Goal: Check status: Check status

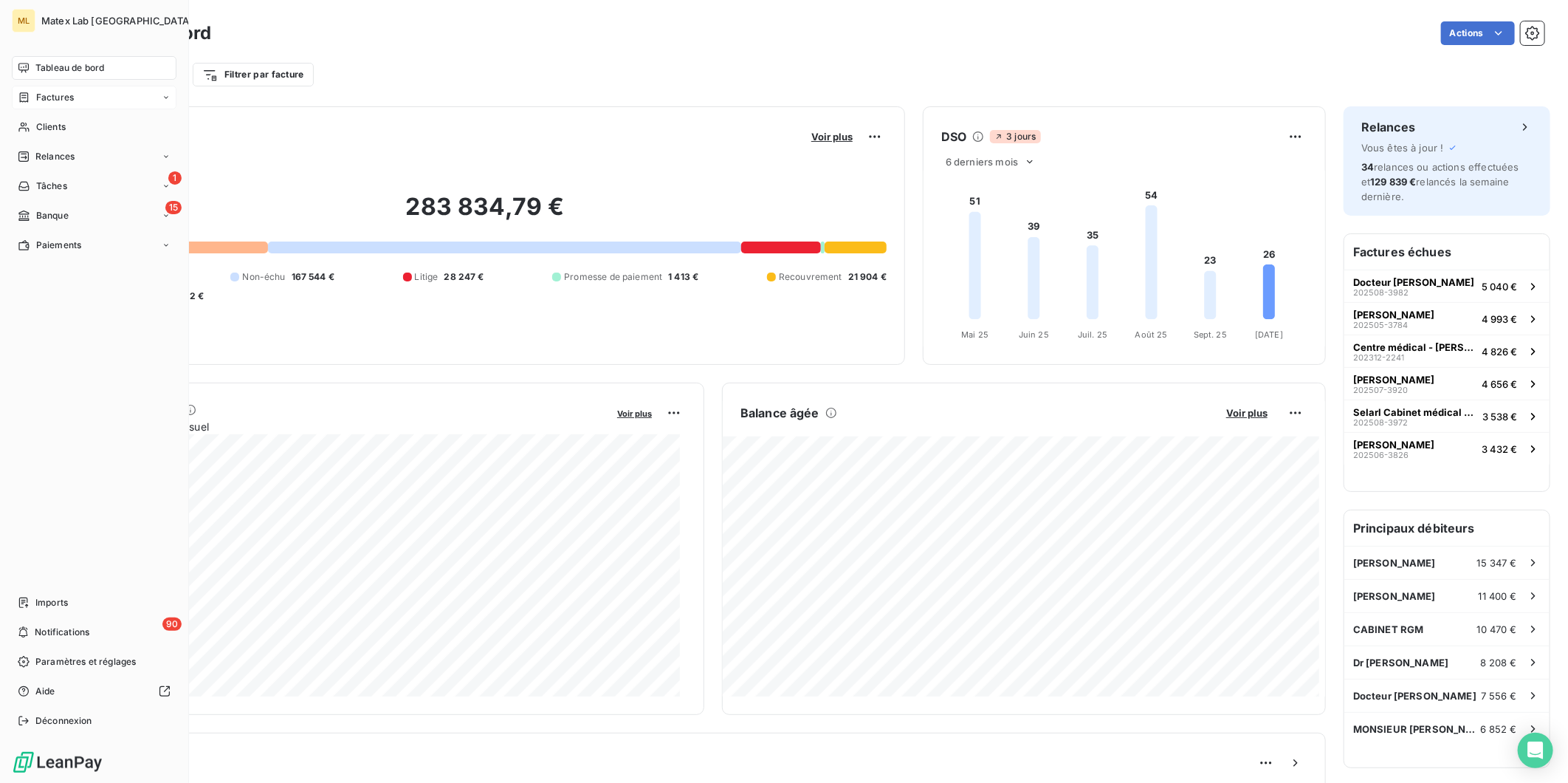
click at [72, 96] on span "Factures" at bounding box center [55, 97] width 38 height 13
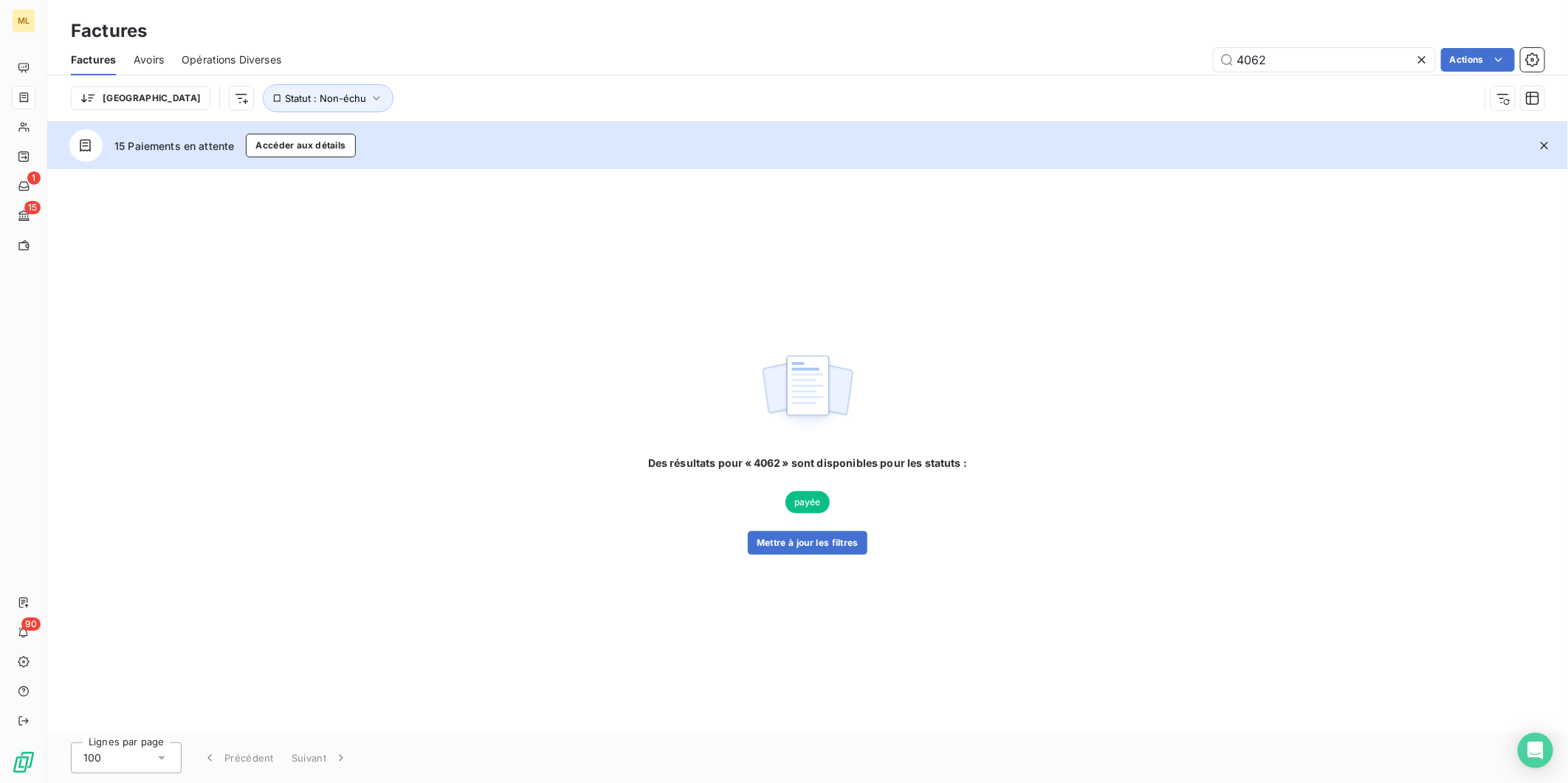
drag, startPoint x: 1296, startPoint y: 57, endPoint x: 1182, endPoint y: 57, distance: 114.0
click at [1185, 59] on div "4062 Actions" at bounding box center [922, 60] width 1246 height 24
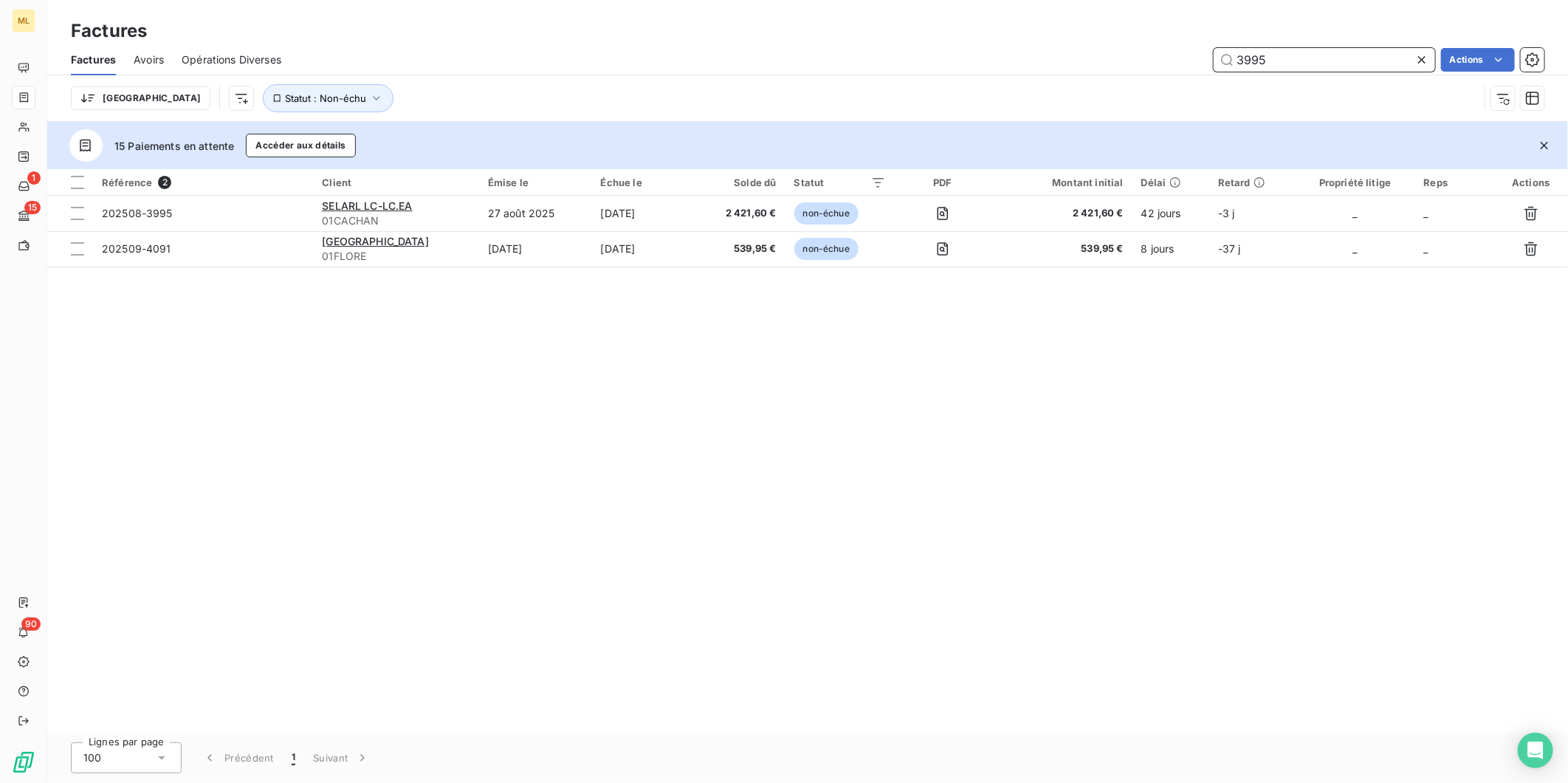
drag, startPoint x: 1298, startPoint y: 49, endPoint x: 1164, endPoint y: 64, distance: 134.8
click at [1164, 64] on div "3995 Actions" at bounding box center [922, 60] width 1246 height 24
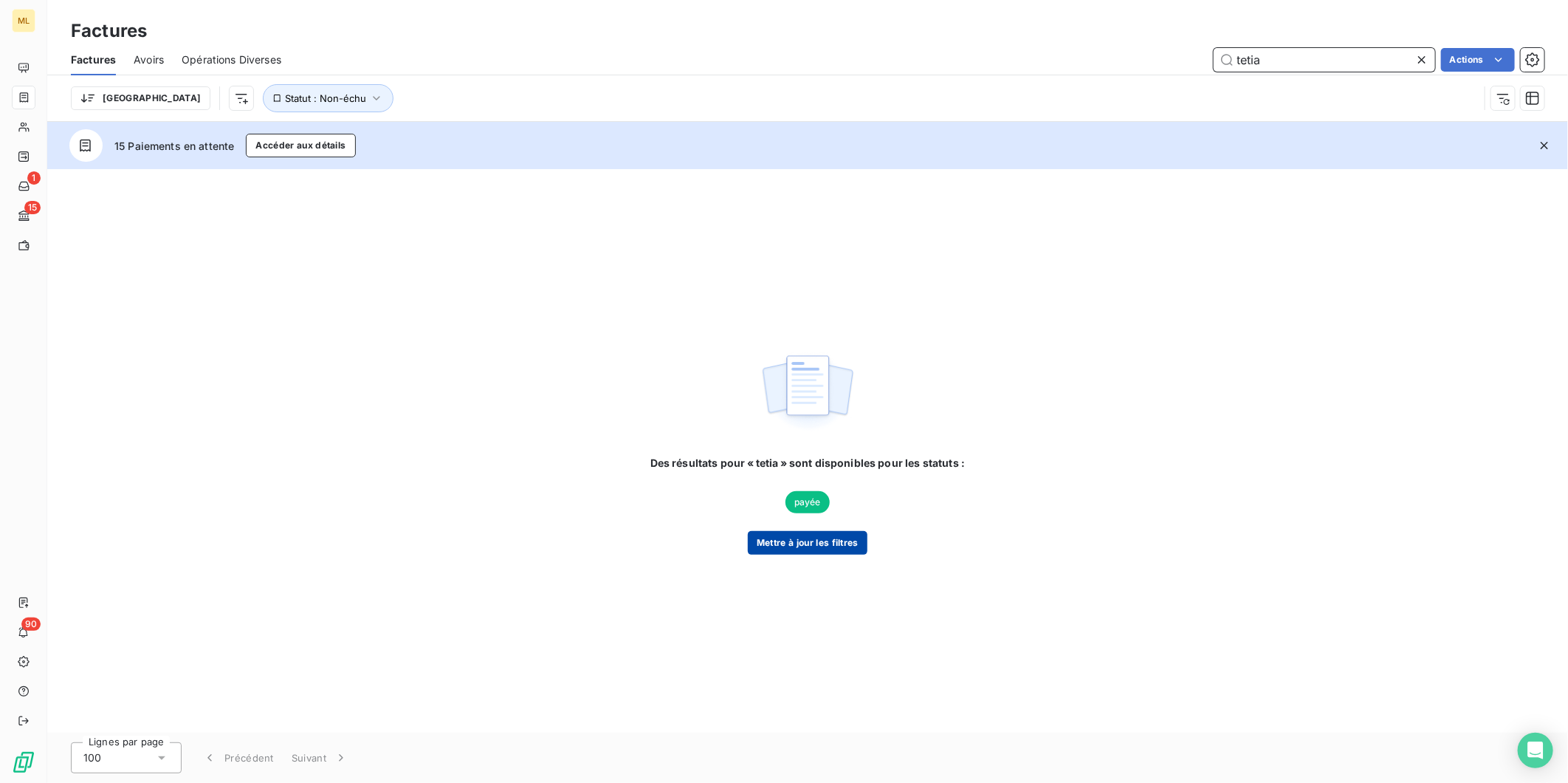
type input "tetia"
click at [823, 543] on button "Mettre à jour les filtres" at bounding box center [807, 542] width 119 height 24
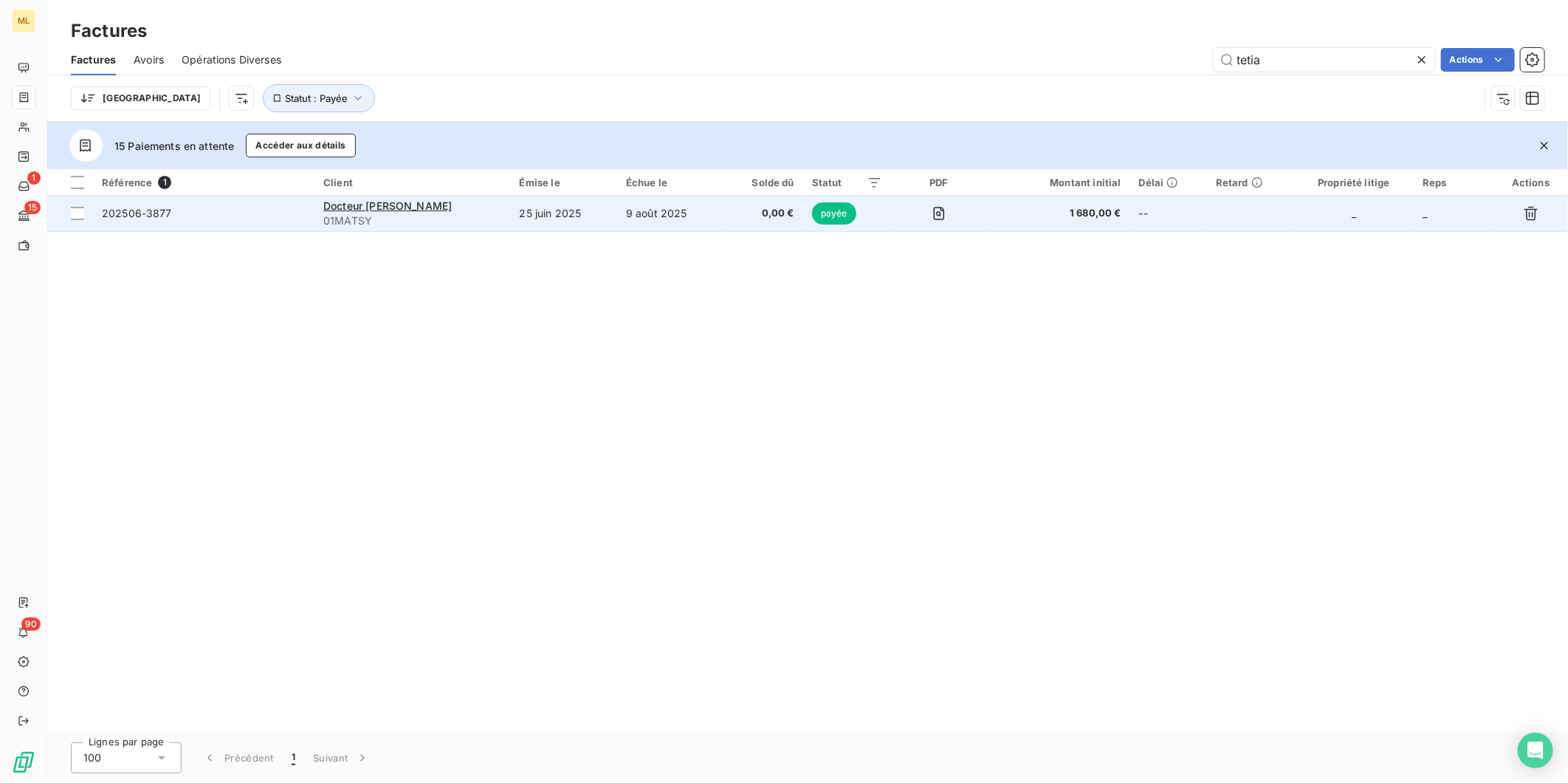
click at [959, 223] on td at bounding box center [940, 213] width 97 height 35
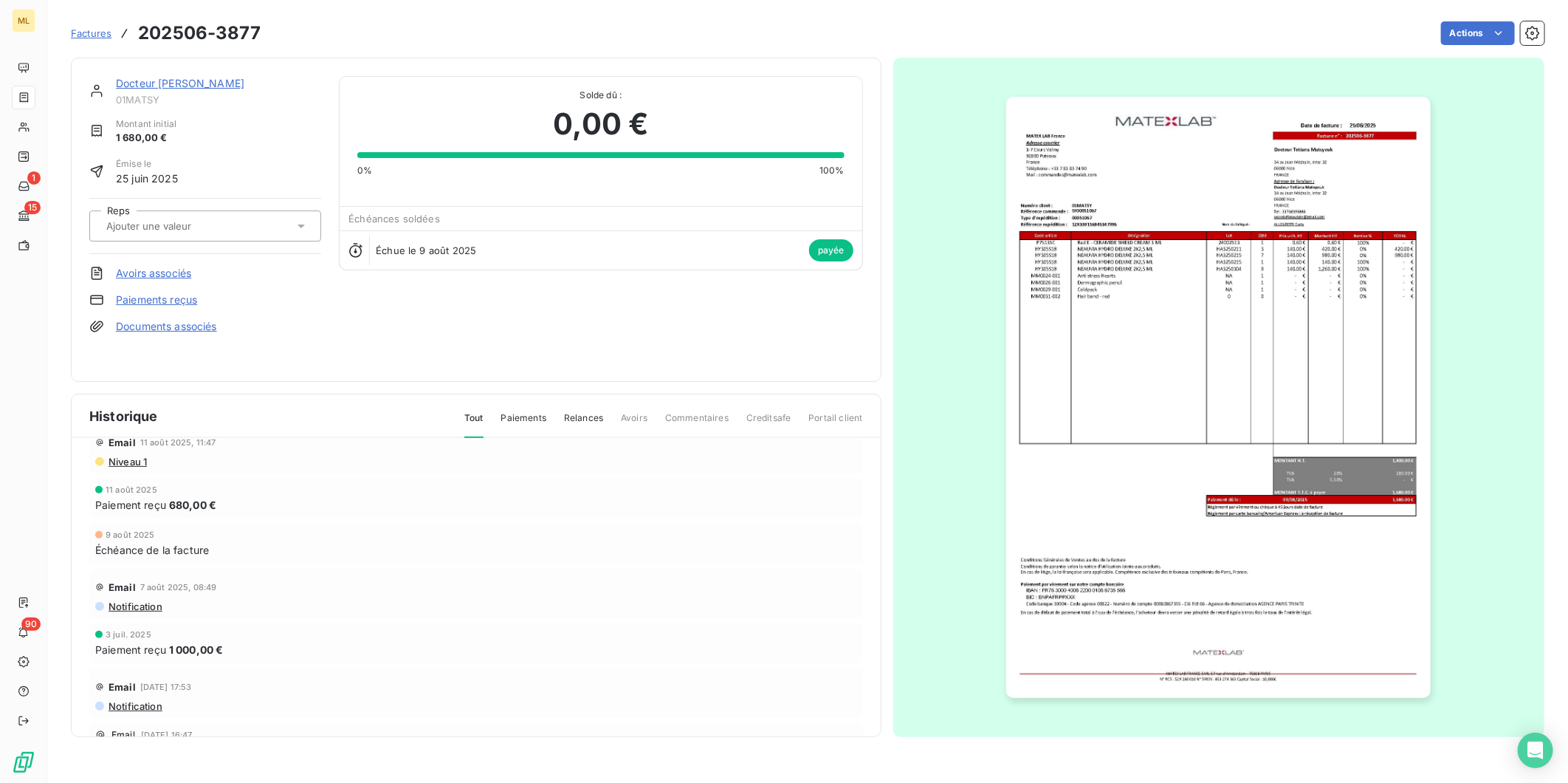
scroll to position [82, 0]
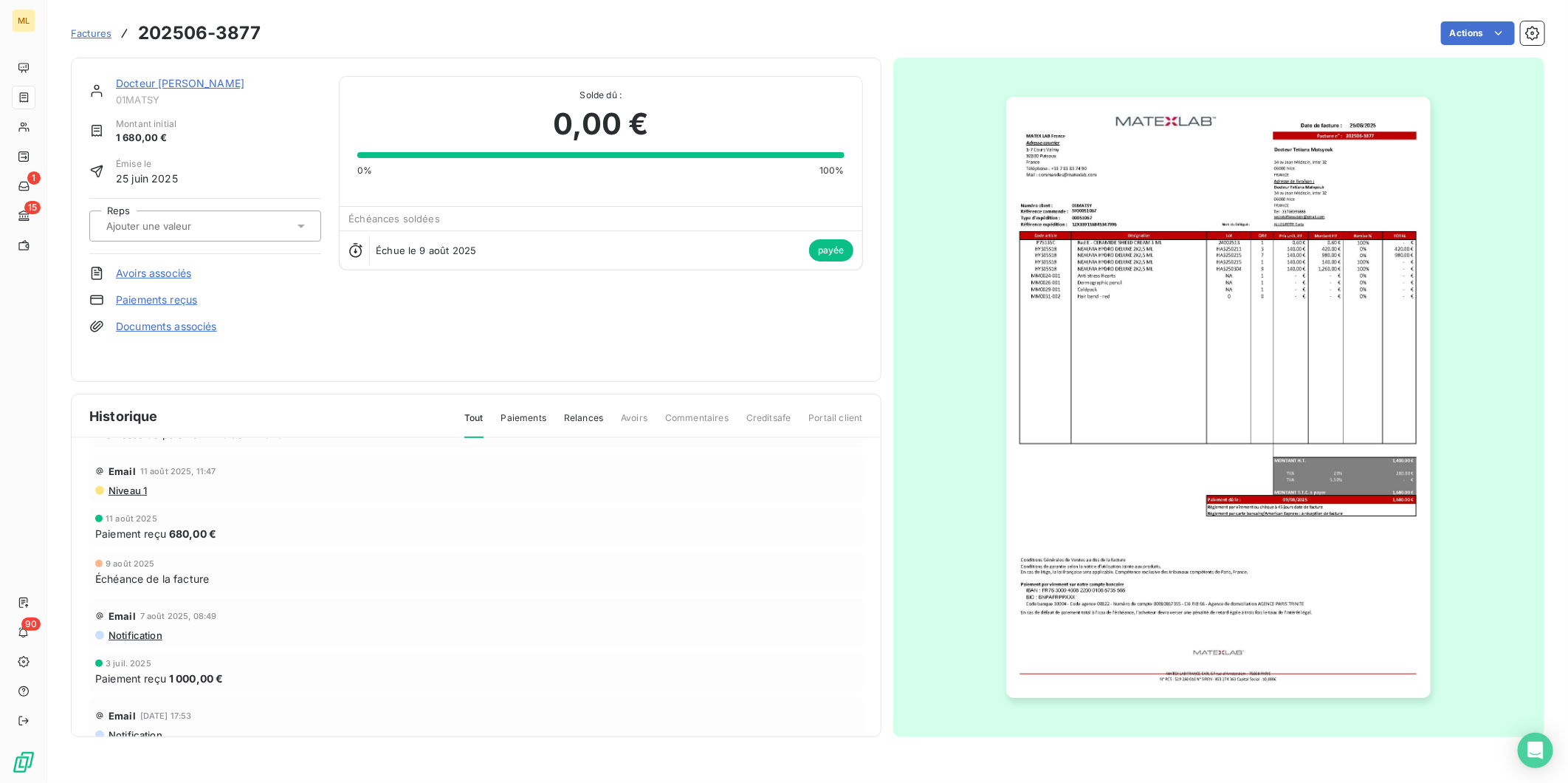
click at [157, 678] on span "Paiement reçu" at bounding box center [130, 678] width 71 height 16
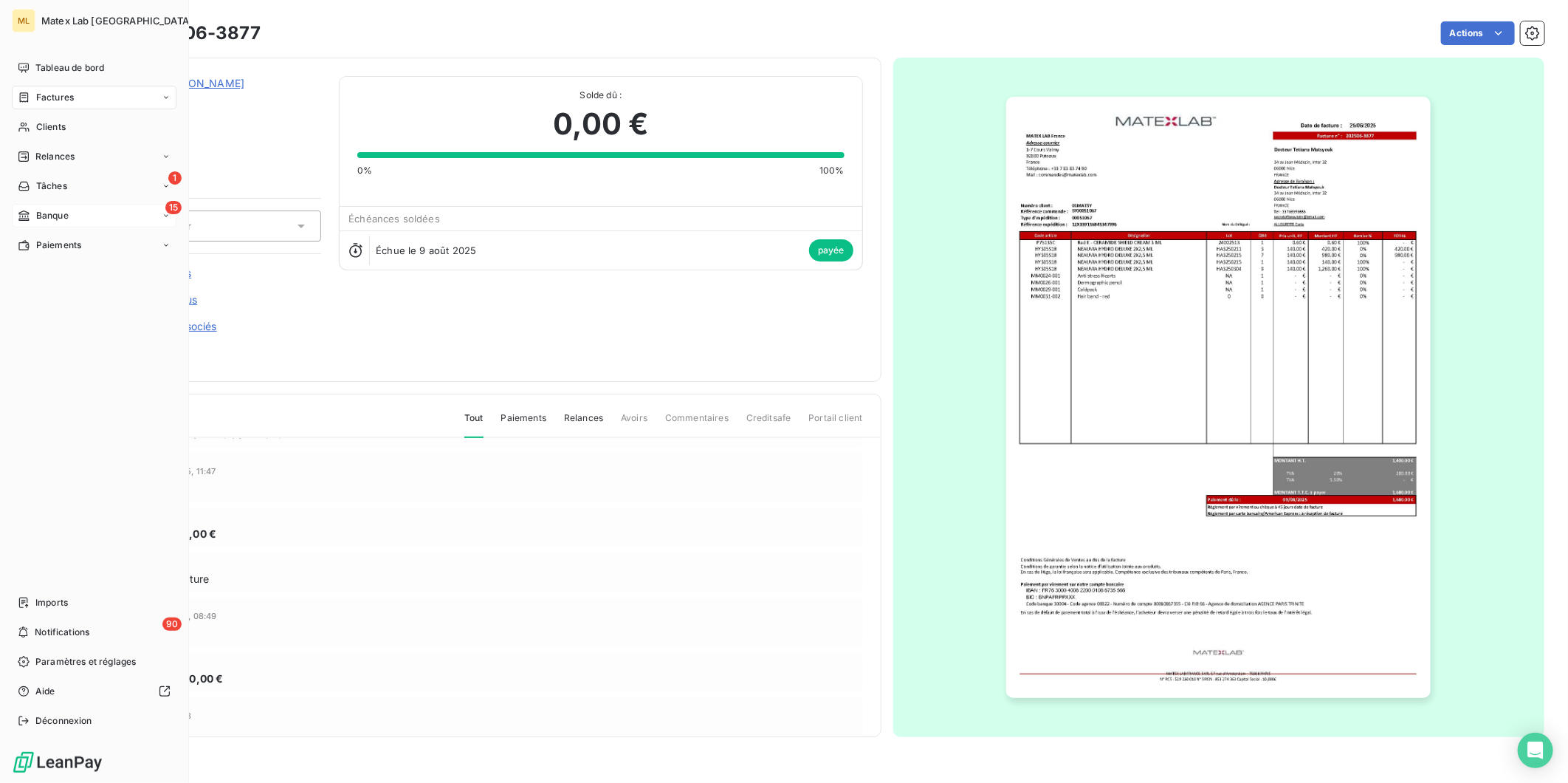
click at [76, 217] on div "15 Banque" at bounding box center [93, 215] width 164 height 24
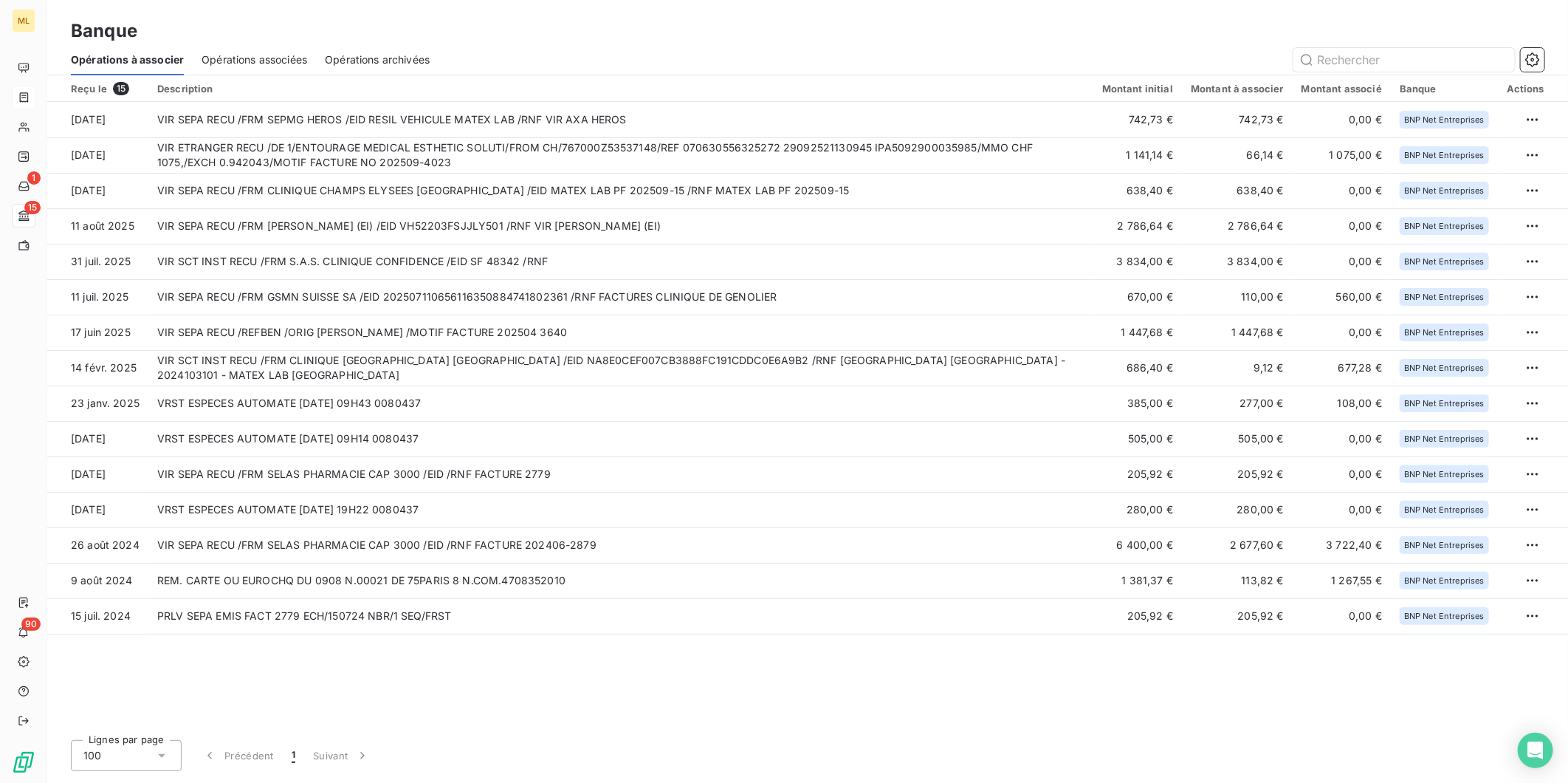
click at [269, 56] on span "Opérations associées" at bounding box center [254, 60] width 106 height 15
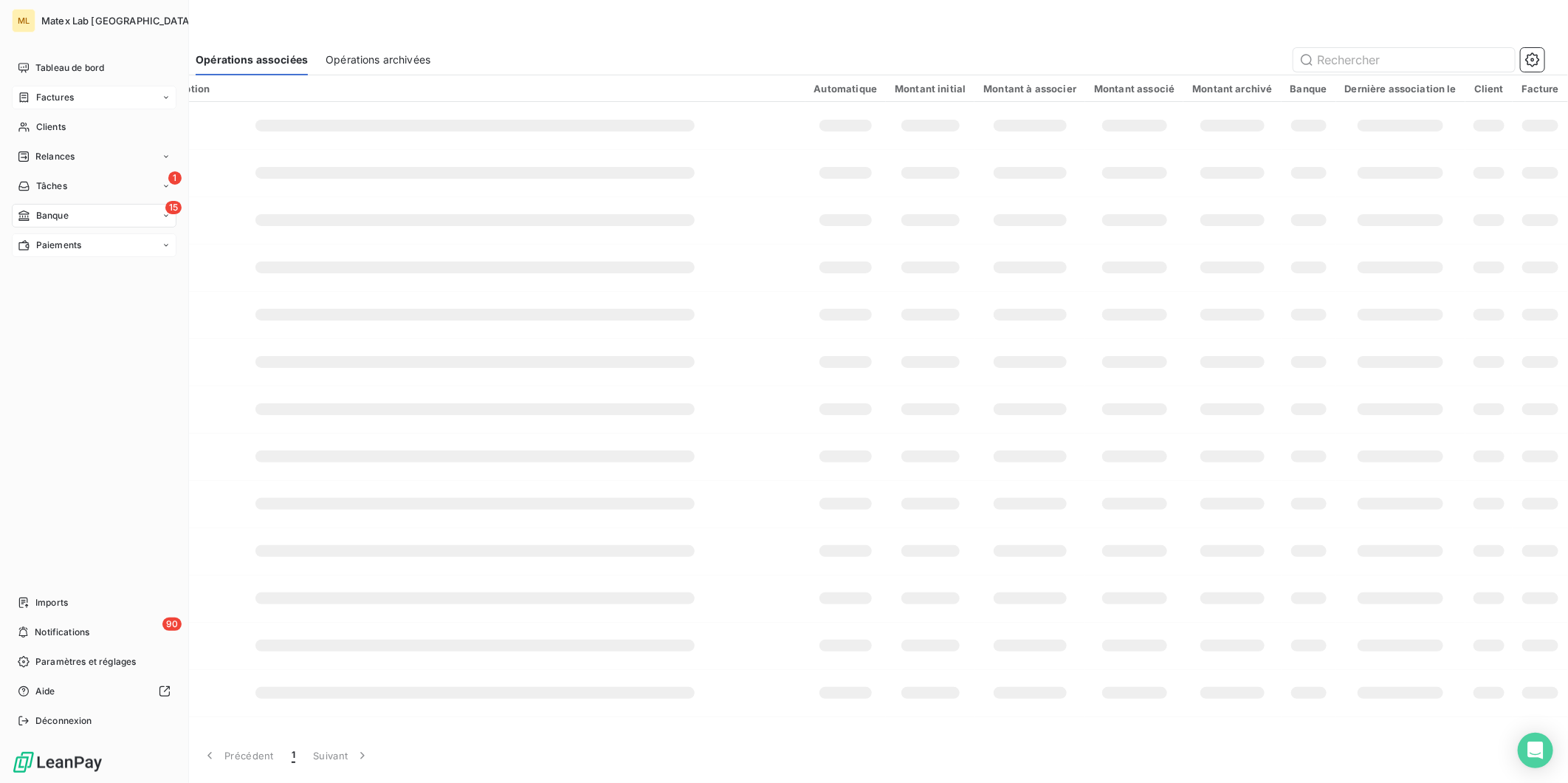
click at [52, 241] on span "Paiements" at bounding box center [58, 245] width 45 height 13
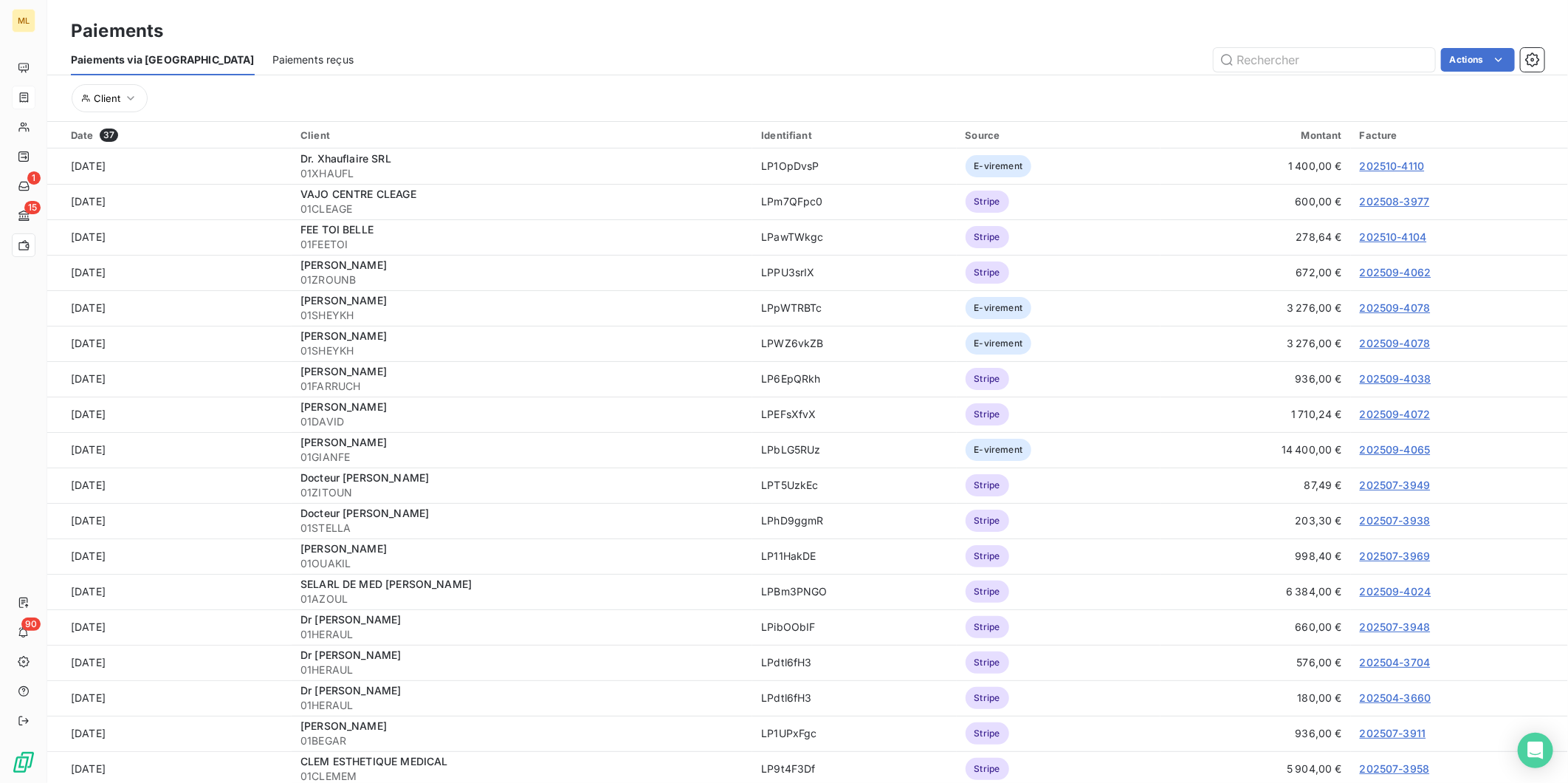
click at [272, 48] on div "Paiements reçus" at bounding box center [312, 60] width 81 height 31
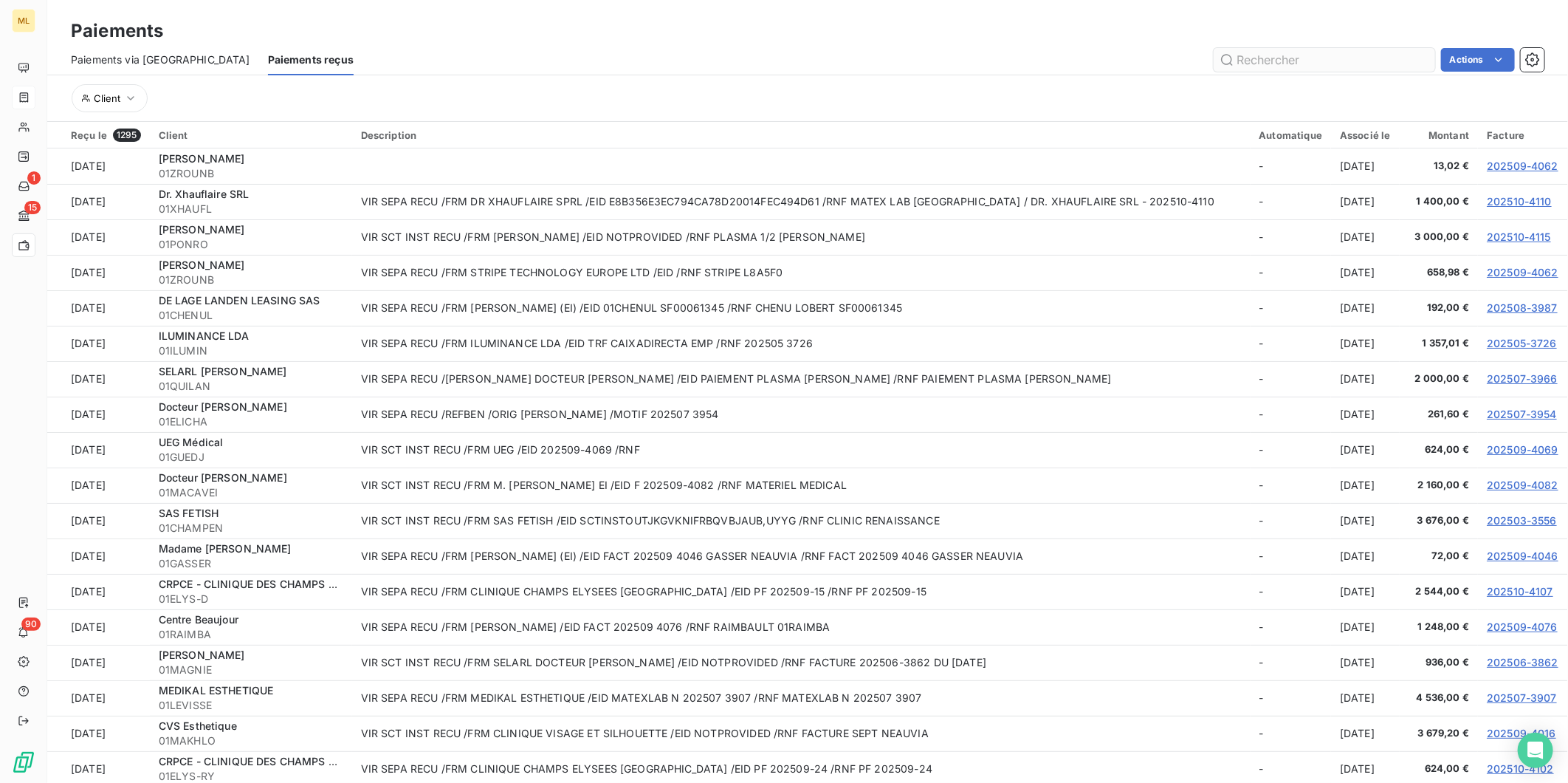
click at [1329, 61] on input "text" at bounding box center [1324, 60] width 222 height 24
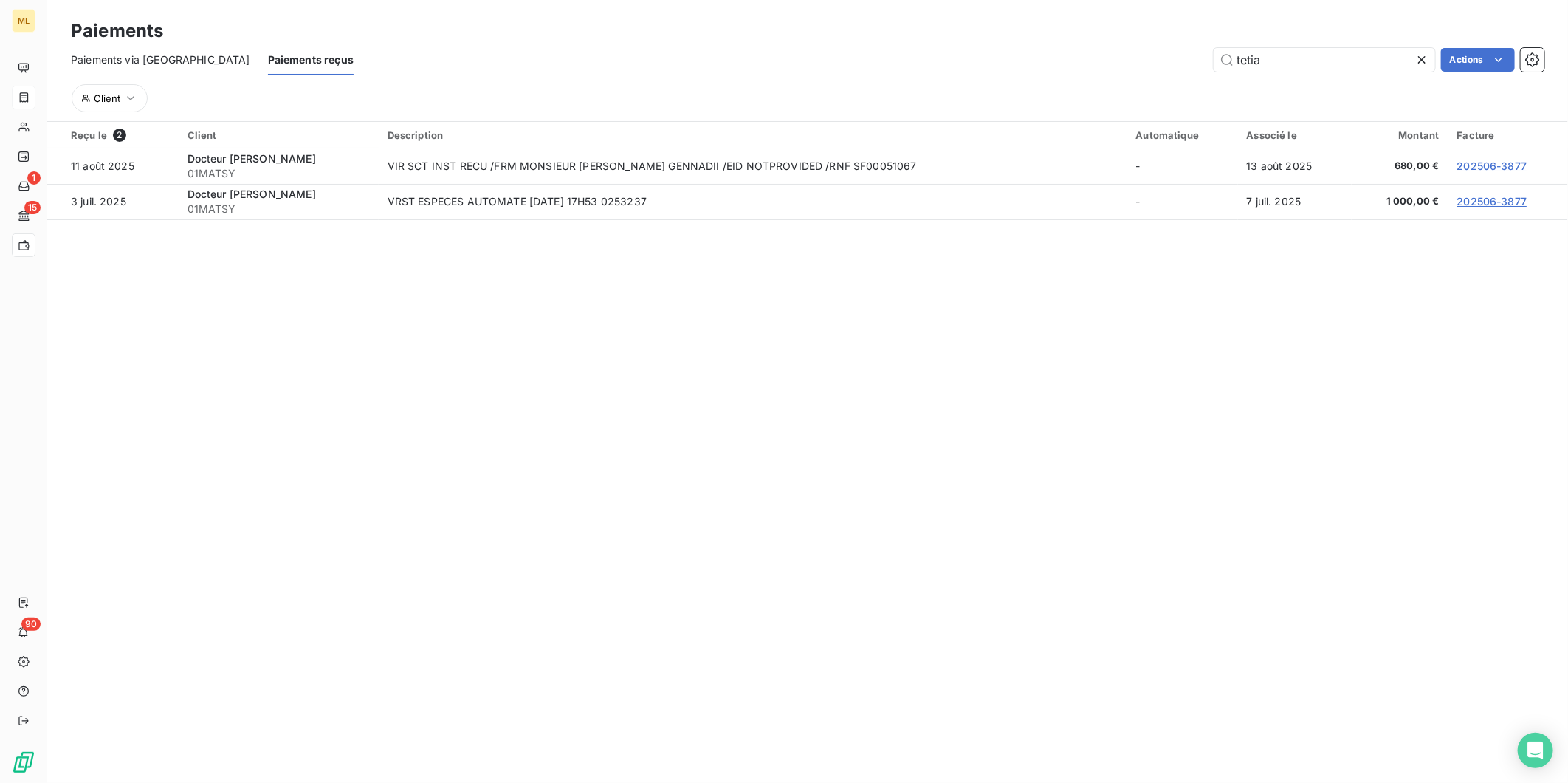
type input "tetia"
drag, startPoint x: 1250, startPoint y: 62, endPoint x: 1204, endPoint y: 65, distance: 46.1
click at [1204, 65] on div "tetia Actions" at bounding box center [958, 60] width 1173 height 24
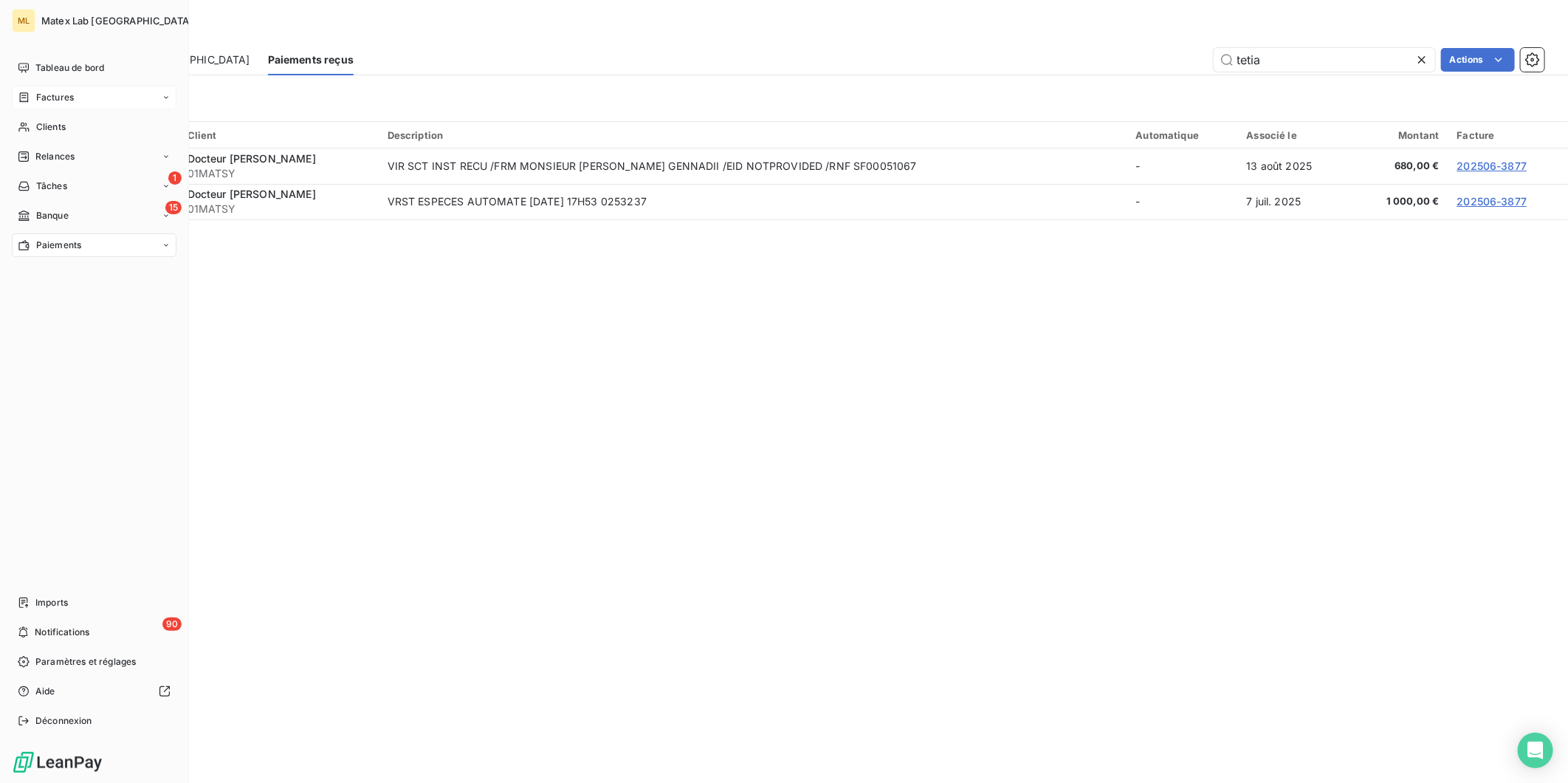
click at [63, 99] on span "Factures" at bounding box center [55, 97] width 38 height 13
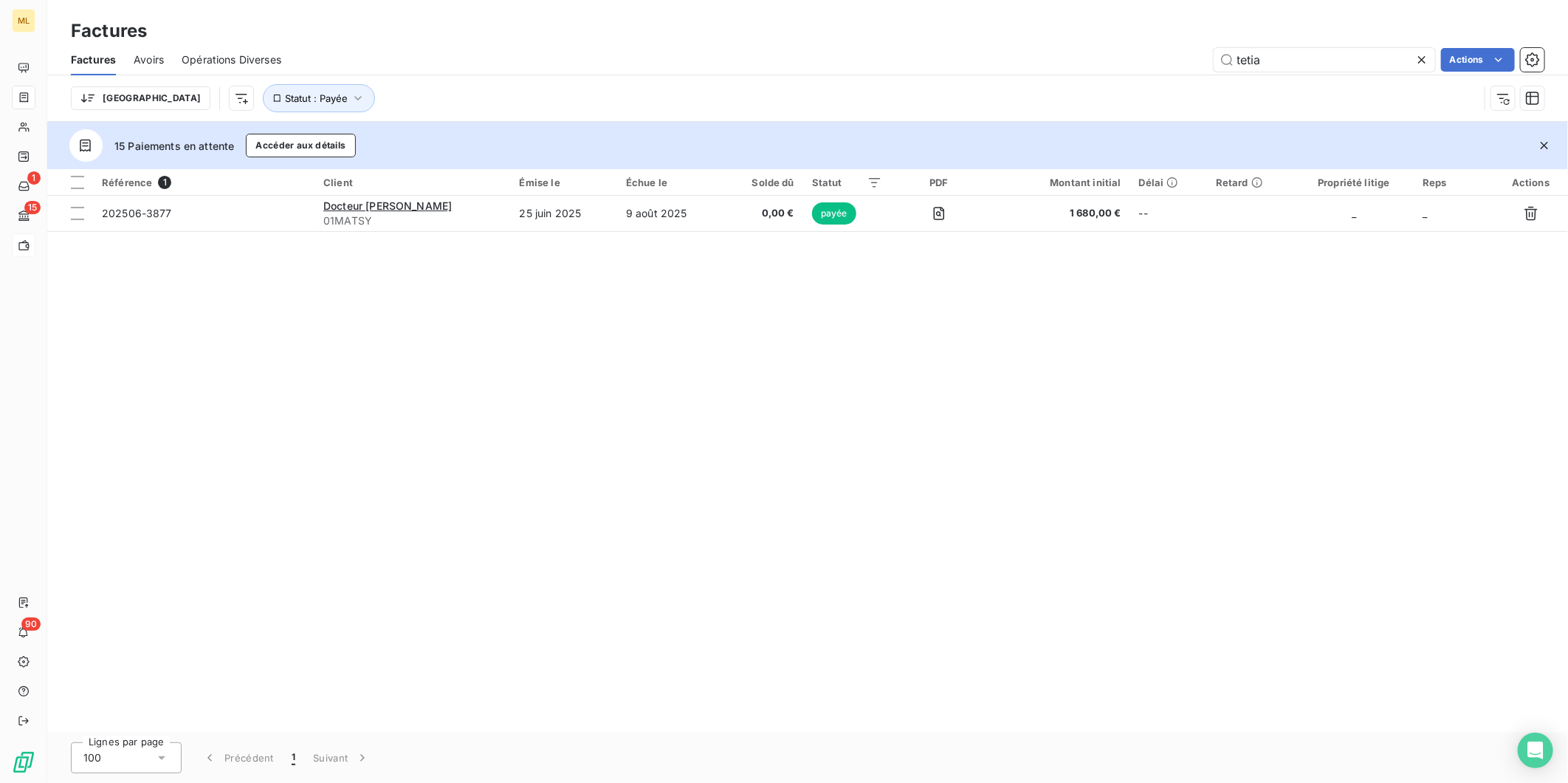
drag, startPoint x: 1294, startPoint y: 63, endPoint x: 1197, endPoint y: 68, distance: 97.1
click at [1197, 68] on div "tetia Actions" at bounding box center [922, 60] width 1246 height 24
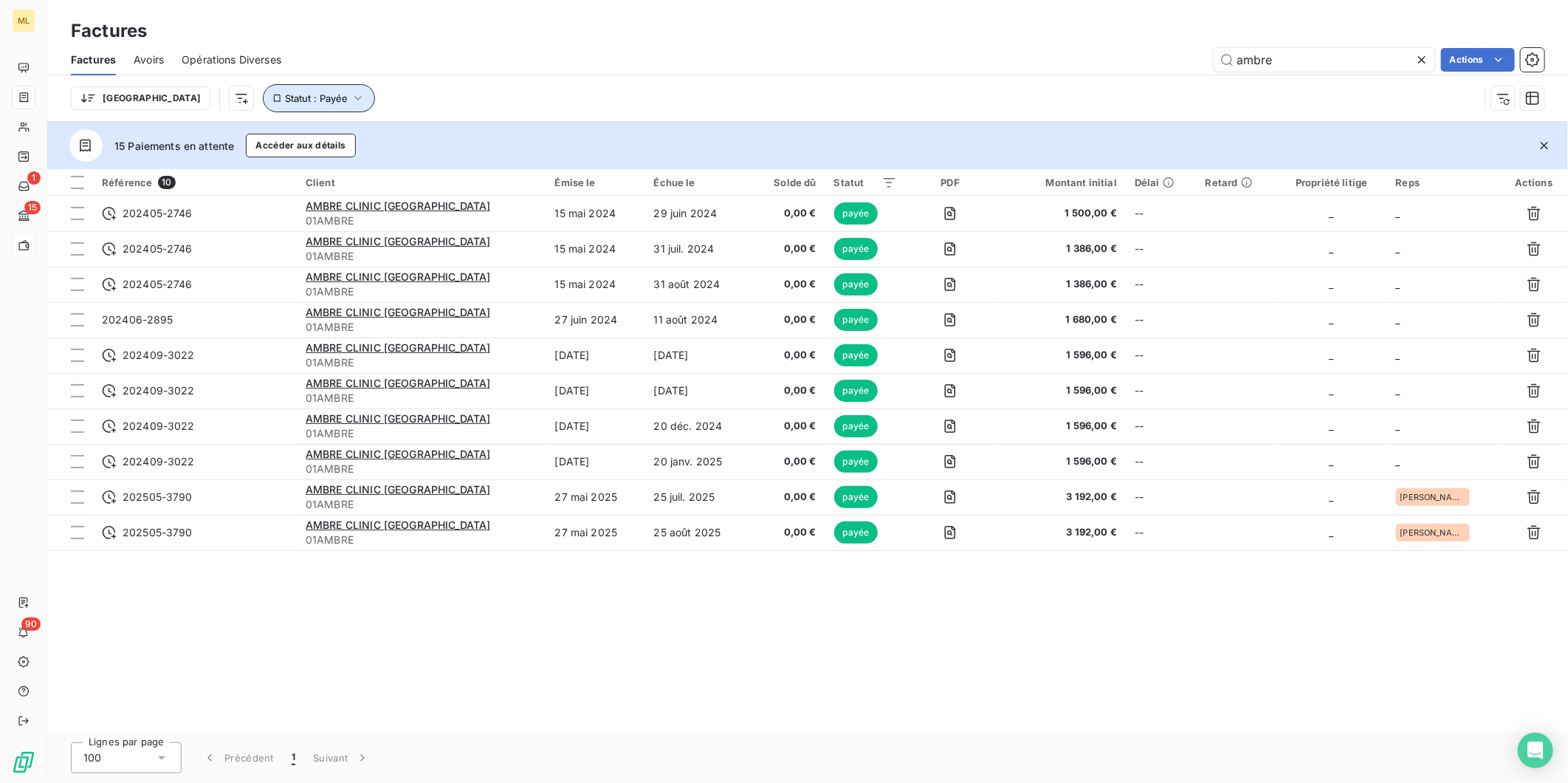
click at [351, 97] on icon "button" at bounding box center [358, 98] width 15 height 15
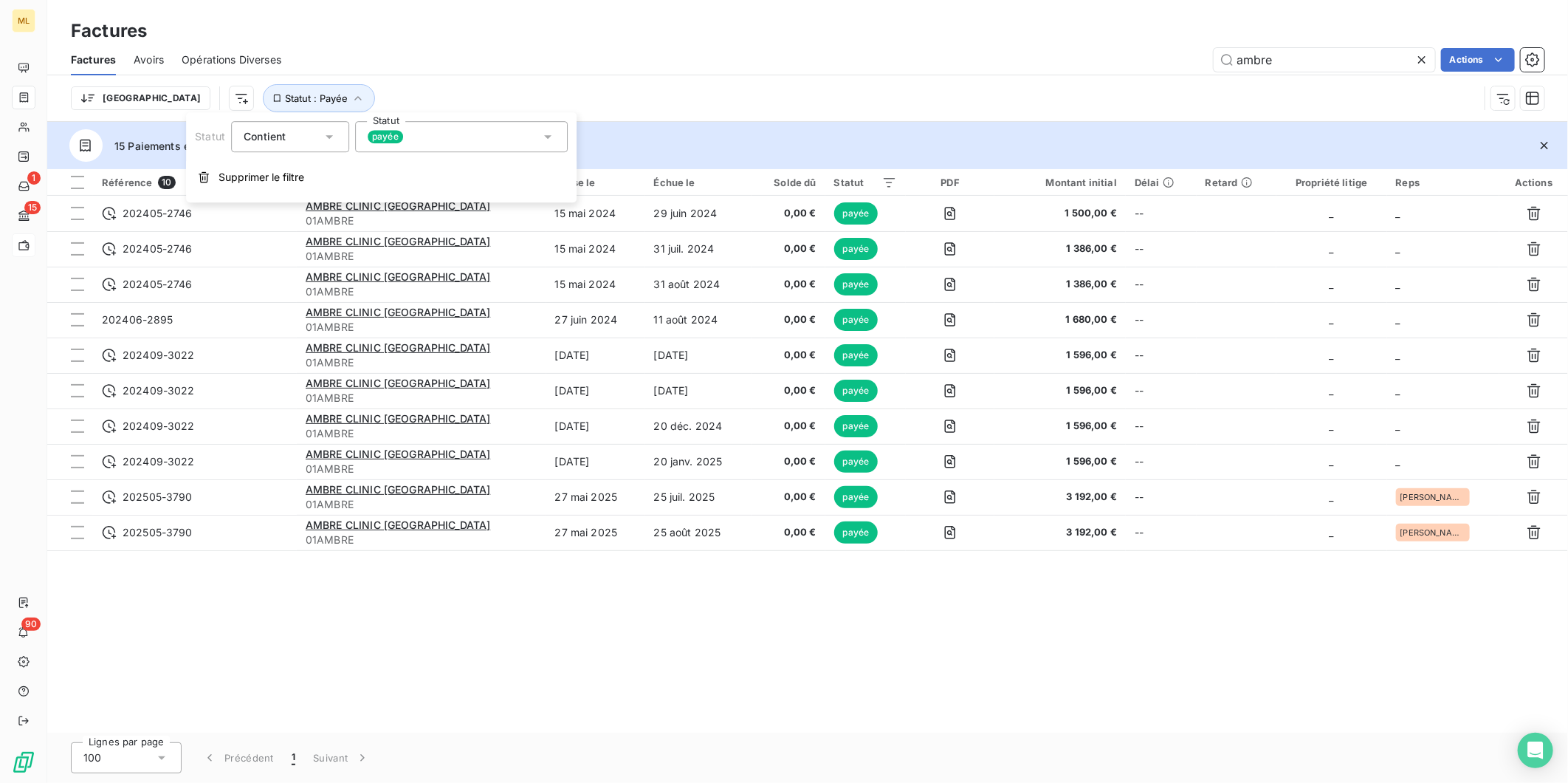
click at [411, 138] on div "payée" at bounding box center [461, 137] width 213 height 31
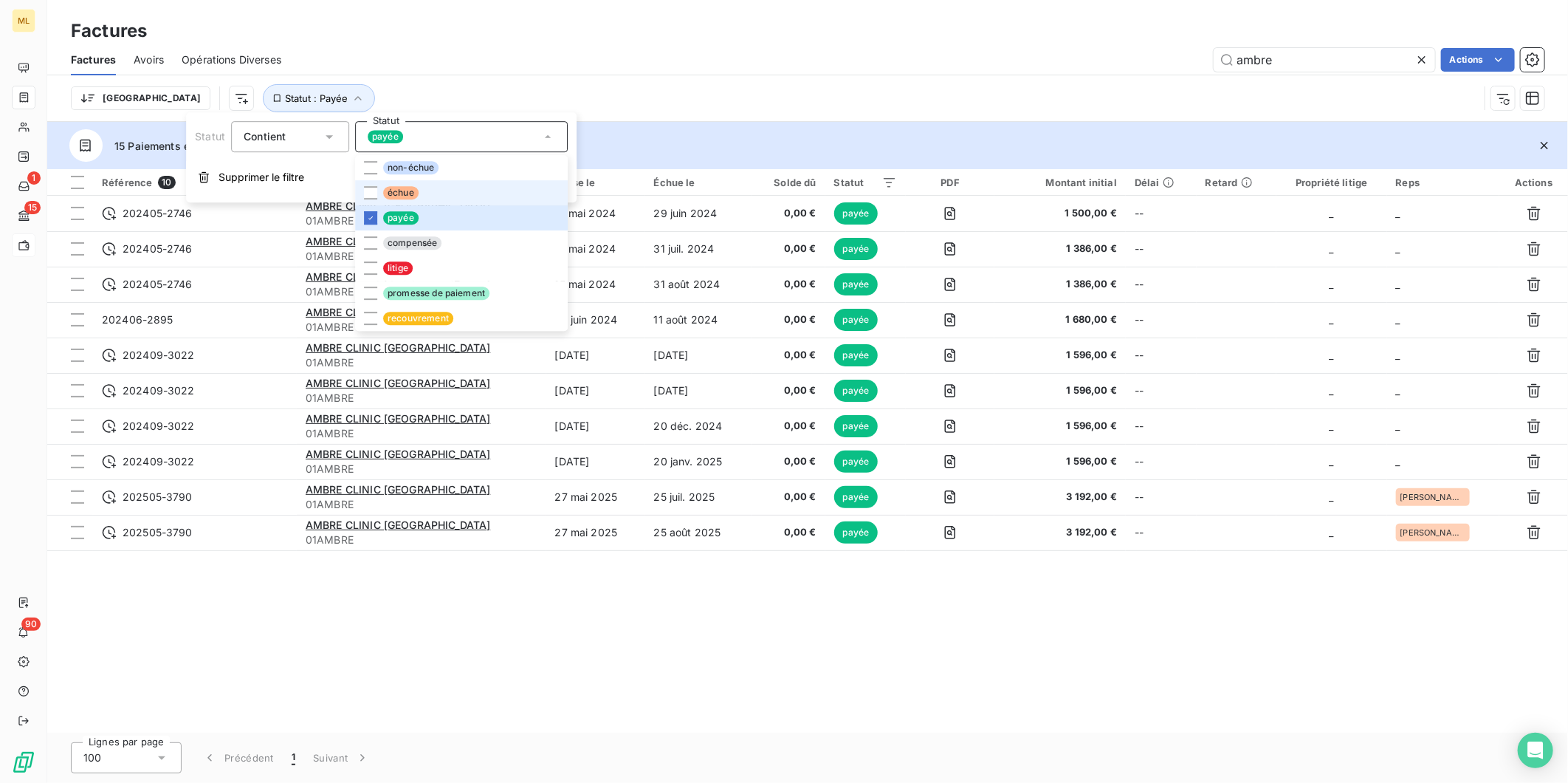
click at [378, 190] on li "échue" at bounding box center [461, 192] width 213 height 25
click at [362, 166] on li "non-échue" at bounding box center [461, 168] width 213 height 25
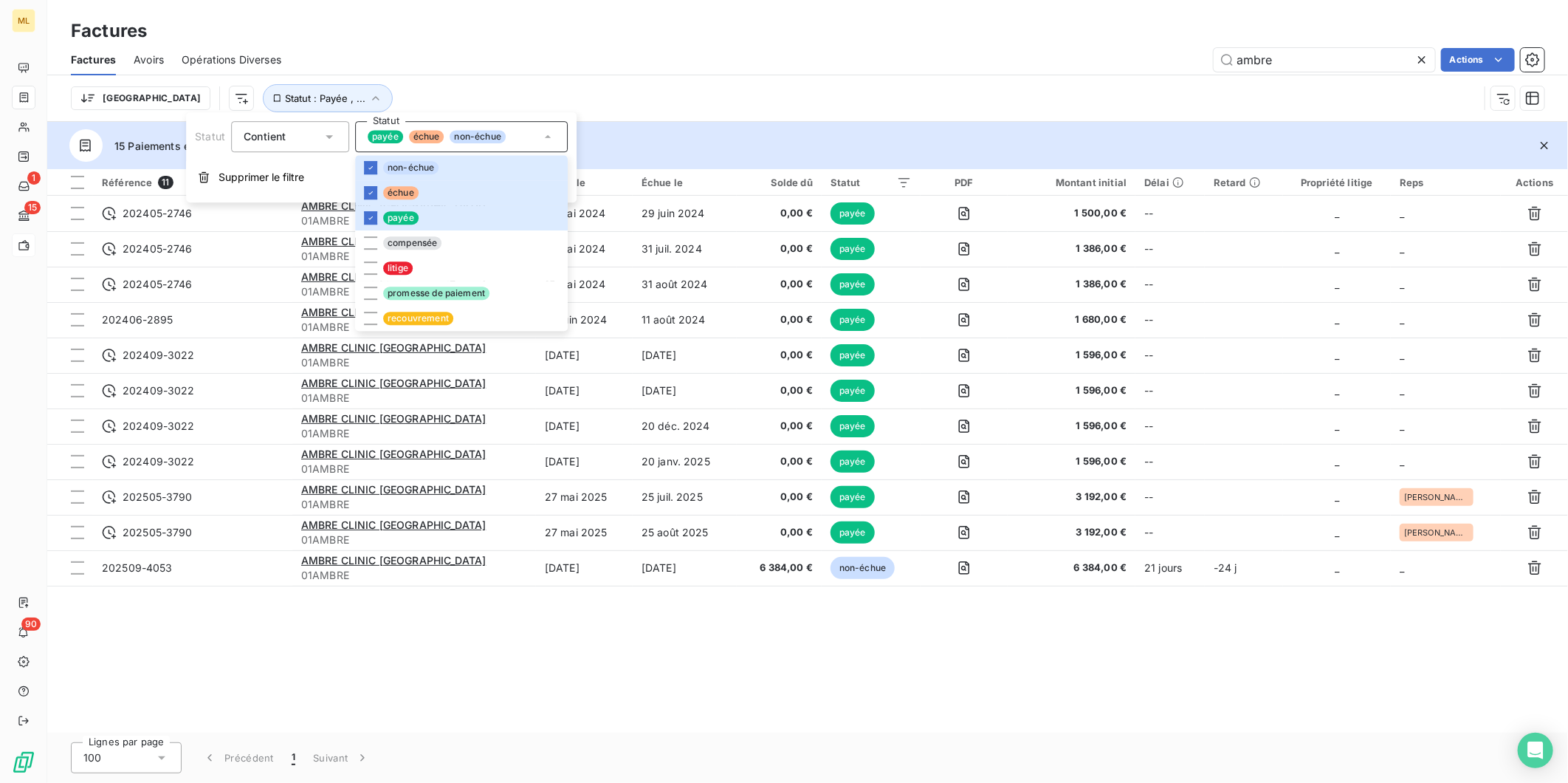
click at [1112, 42] on div "Factures" at bounding box center [807, 31] width 1521 height 26
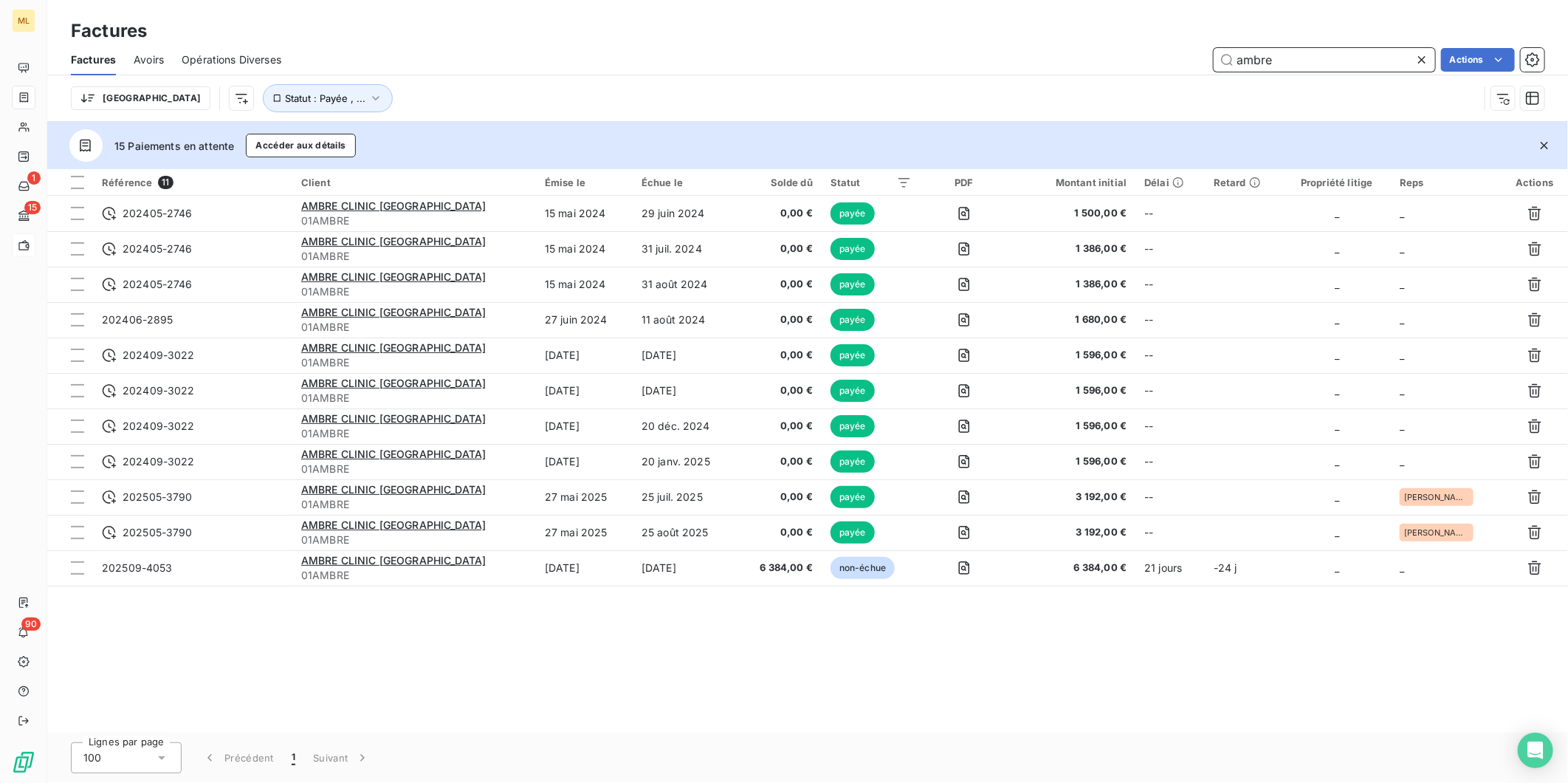
click at [1310, 56] on input "ambre" at bounding box center [1324, 60] width 222 height 24
drag, startPoint x: 1330, startPoint y: 57, endPoint x: 1204, endPoint y: 60, distance: 126.0
click at [1210, 59] on div "ambre Actions" at bounding box center [922, 60] width 1246 height 24
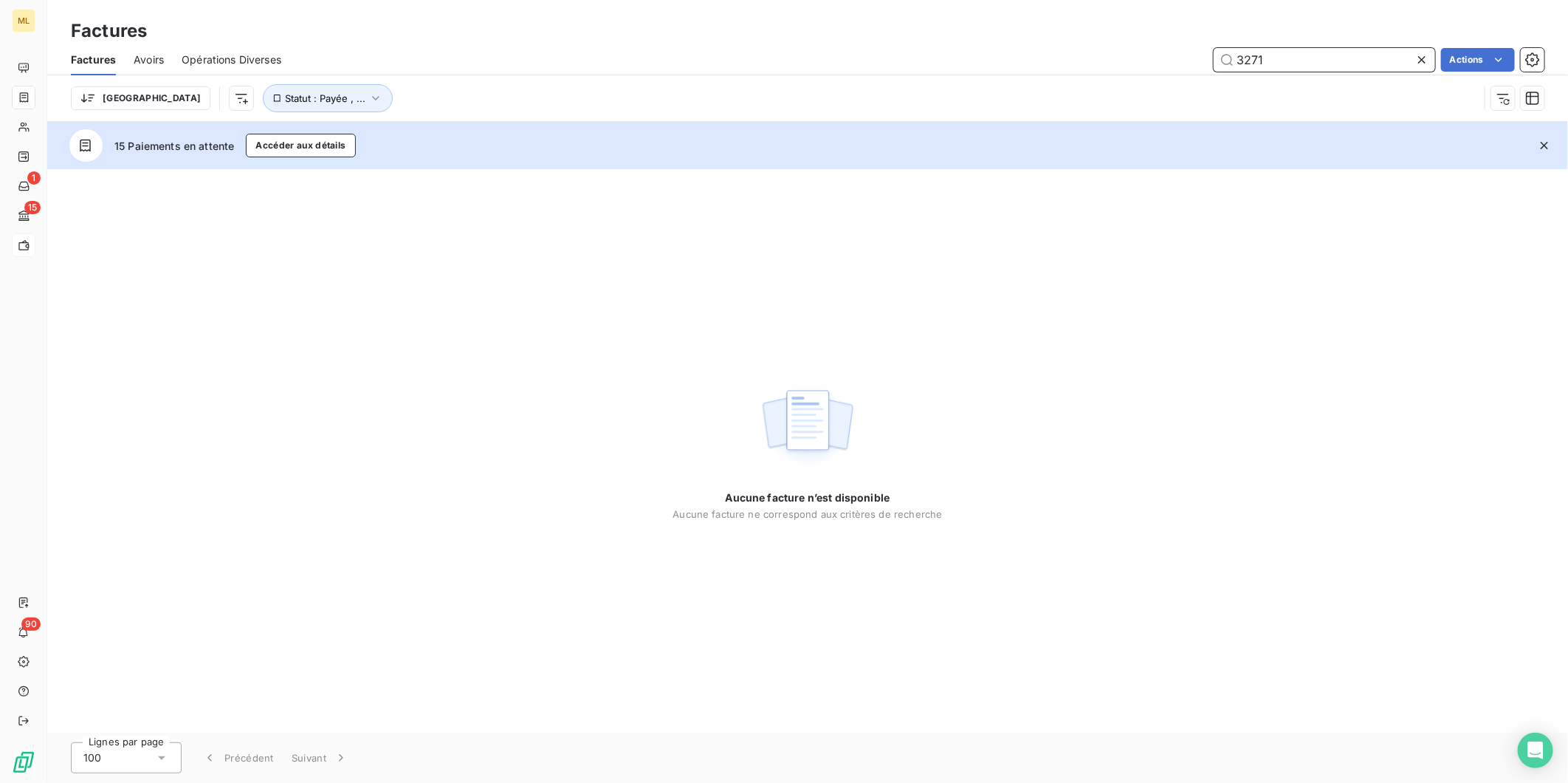
type input "3271"
click at [318, 96] on div "Trier Statut : Payée , ..." at bounding box center [775, 98] width 1408 height 28
click at [368, 96] on icon "button" at bounding box center [375, 98] width 15 height 15
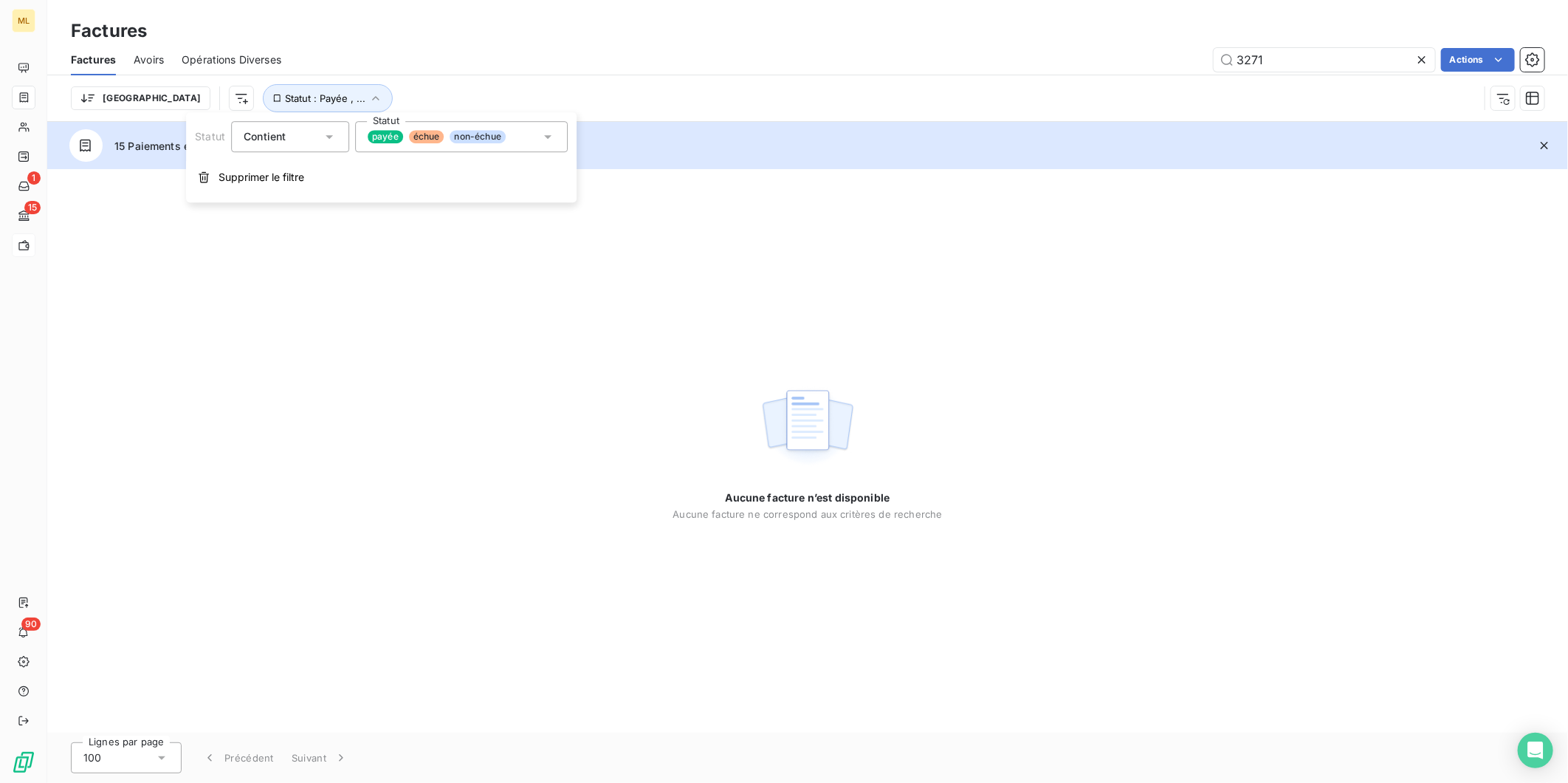
click at [530, 144] on div "payée échue non-échue" at bounding box center [461, 137] width 213 height 31
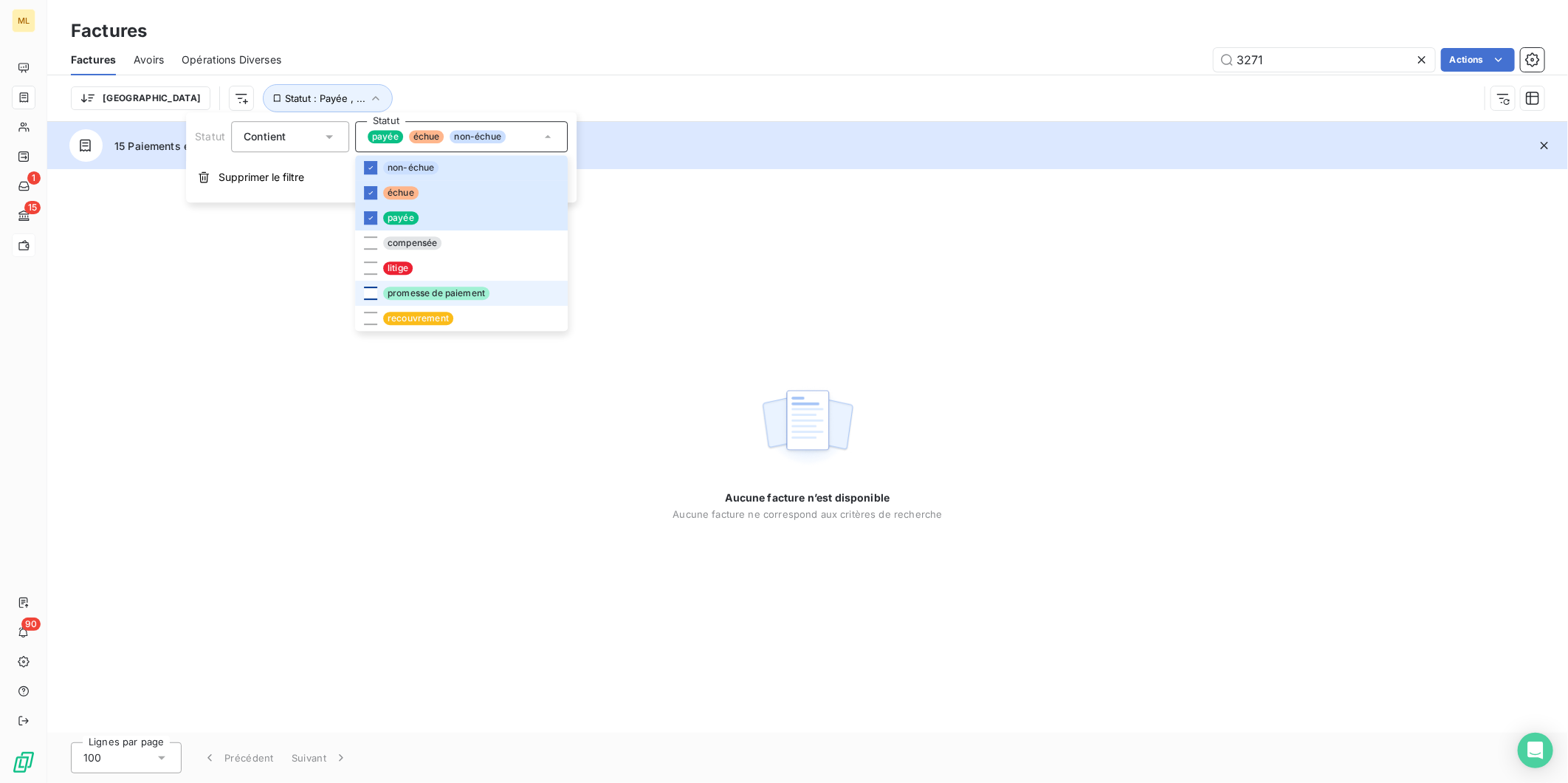
click at [371, 291] on div at bounding box center [371, 293] width 13 height 13
click at [368, 319] on div at bounding box center [371, 318] width 13 height 13
click at [368, 268] on div at bounding box center [371, 268] width 13 height 13
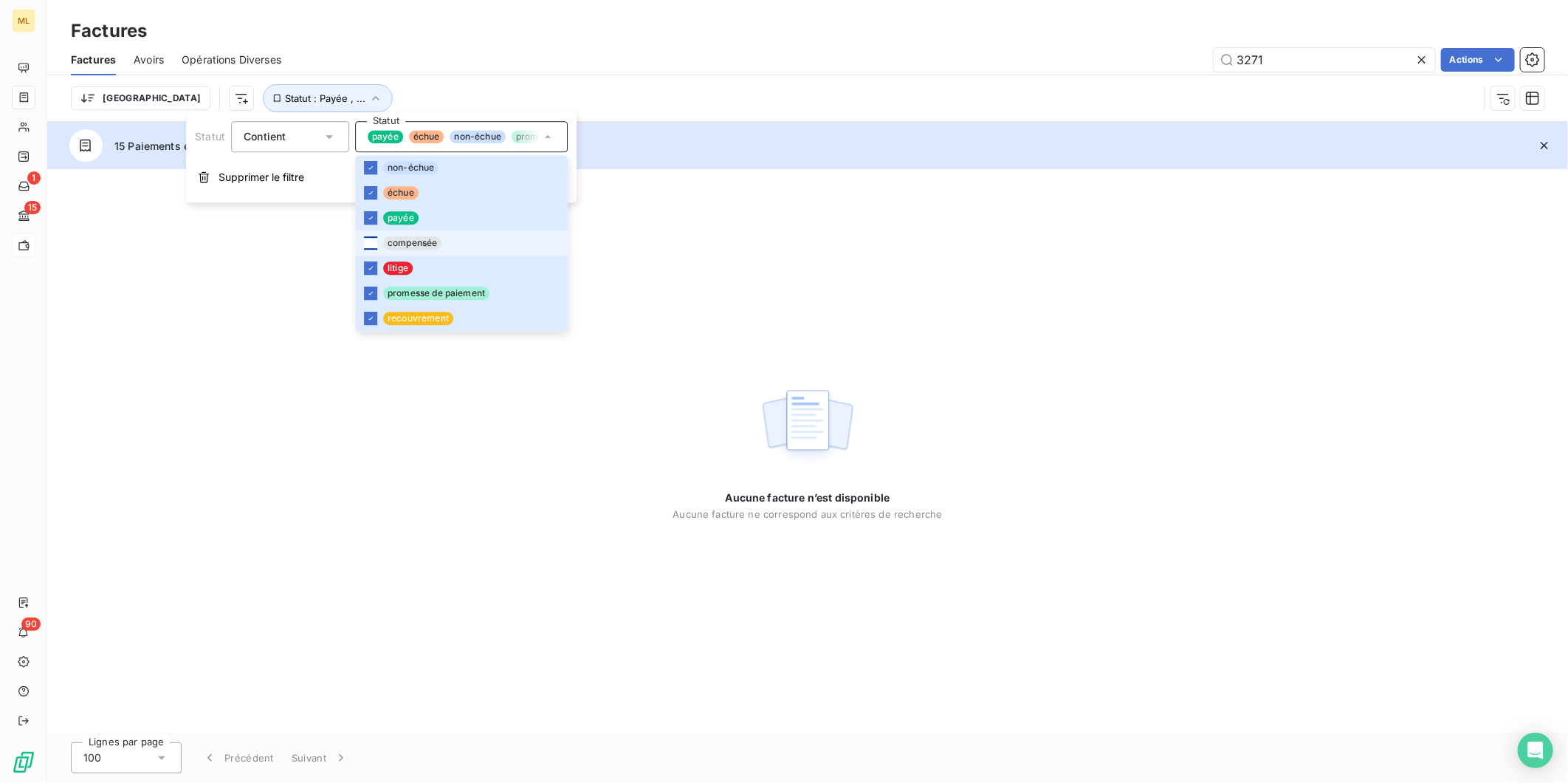
click at [369, 244] on div at bounding box center [371, 243] width 13 height 13
click at [991, 293] on div "Aucune facture n’est disponible Aucune facture ne correspond aux critères de re…" at bounding box center [807, 451] width 1521 height 564
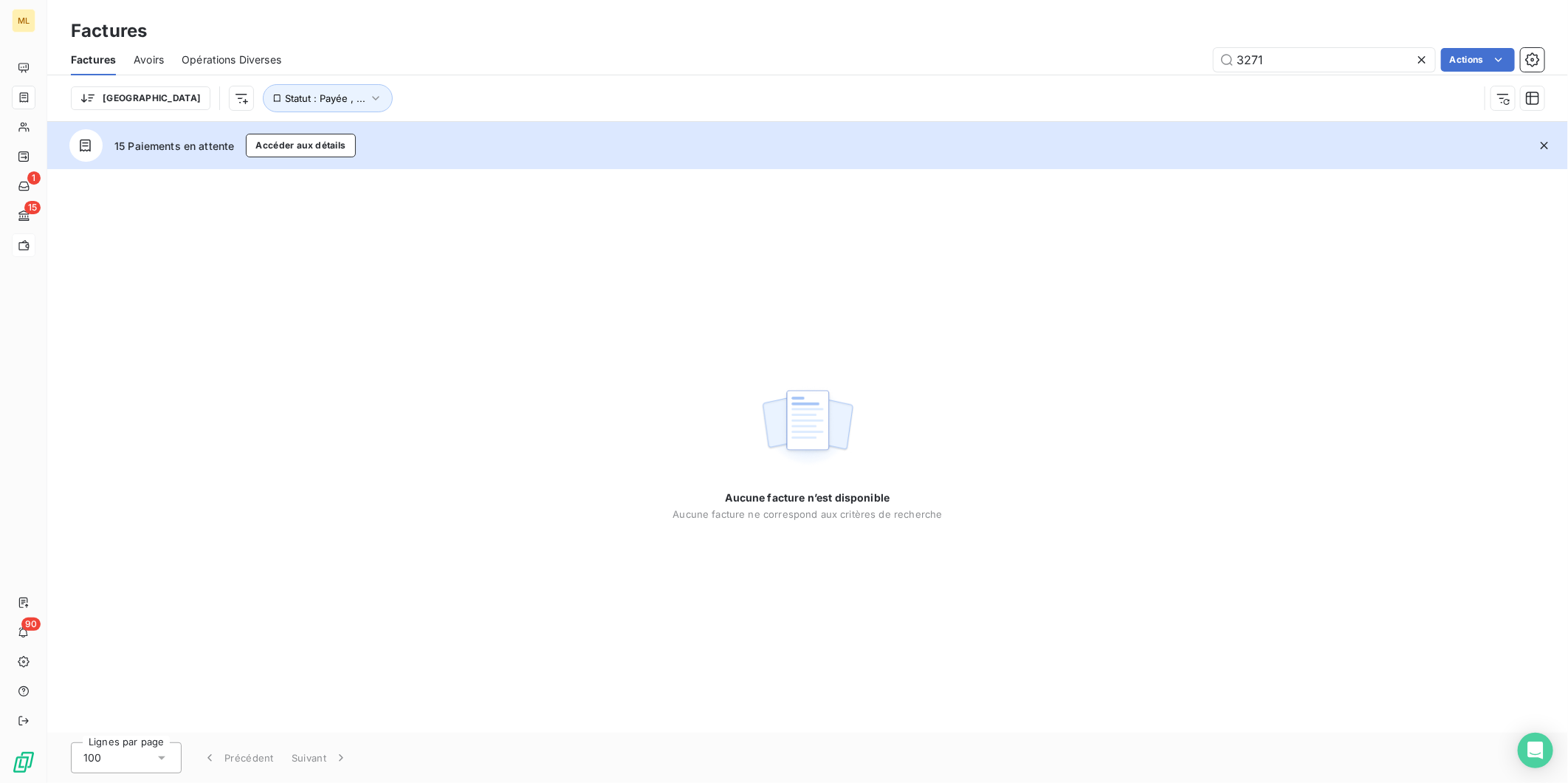
click at [1422, 57] on icon at bounding box center [1422, 60] width 15 height 15
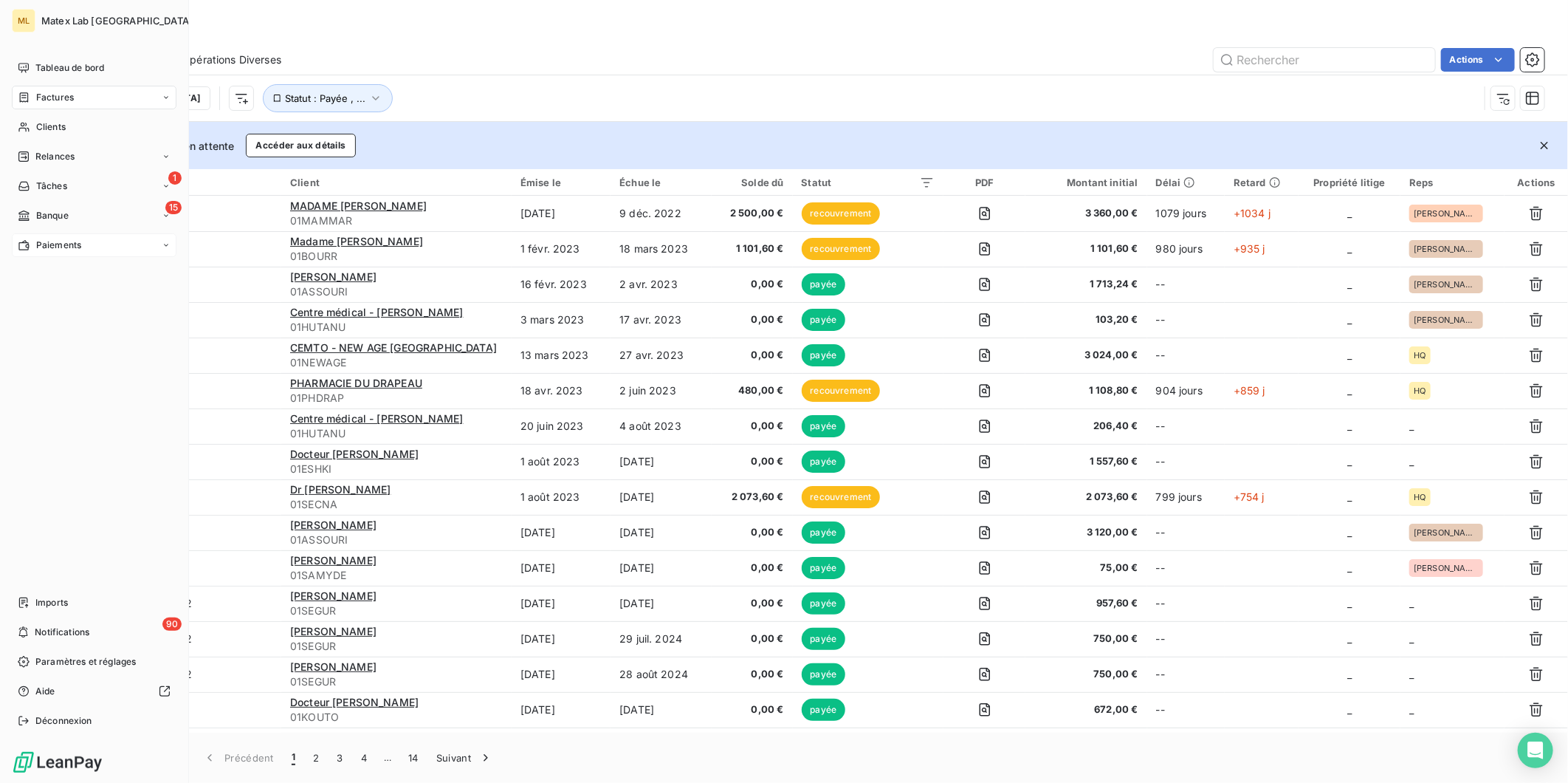
click at [49, 245] on span "Paiements" at bounding box center [58, 245] width 45 height 13
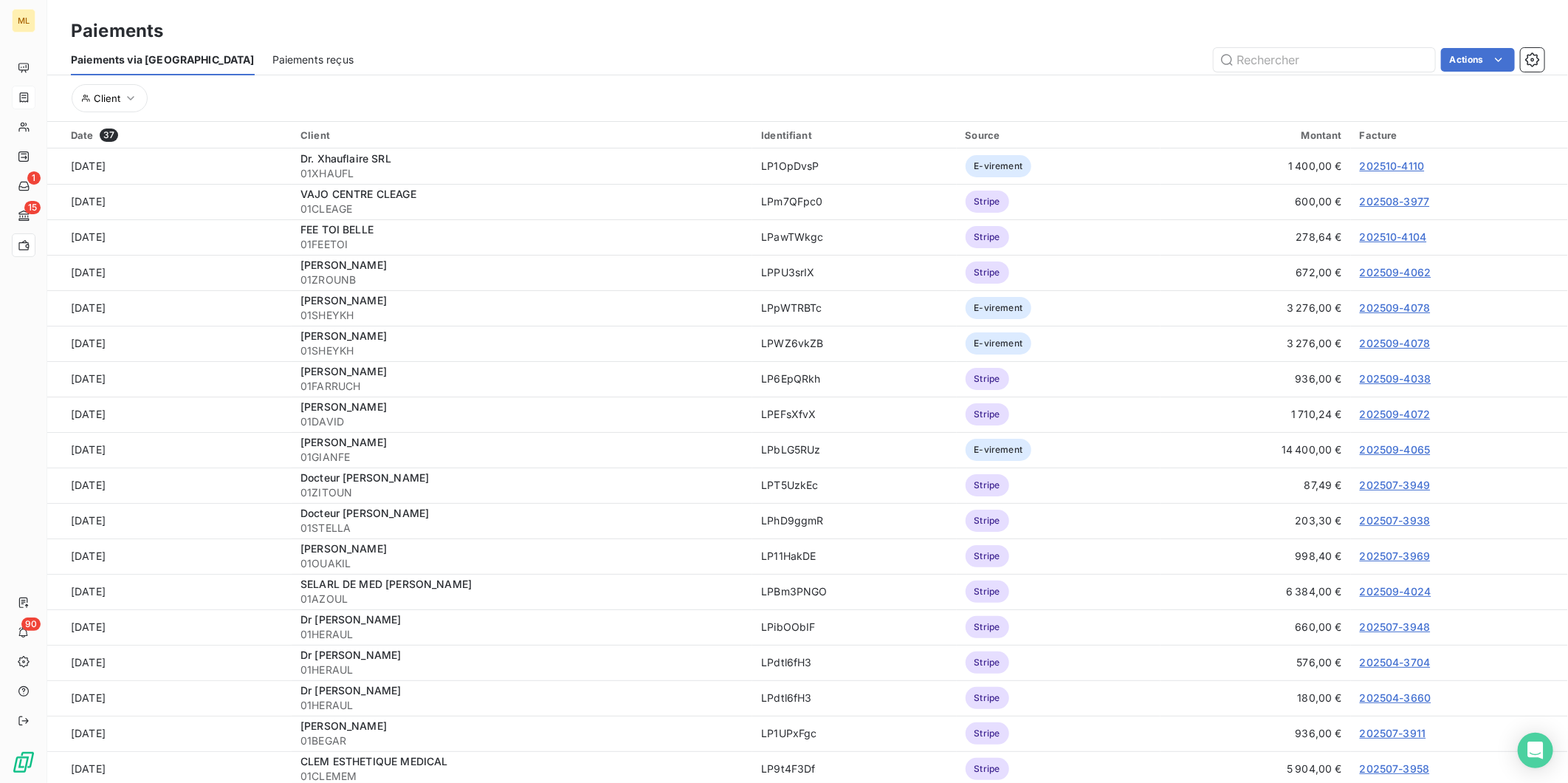
click at [272, 57] on span "Paiements reçus" at bounding box center [312, 60] width 81 height 15
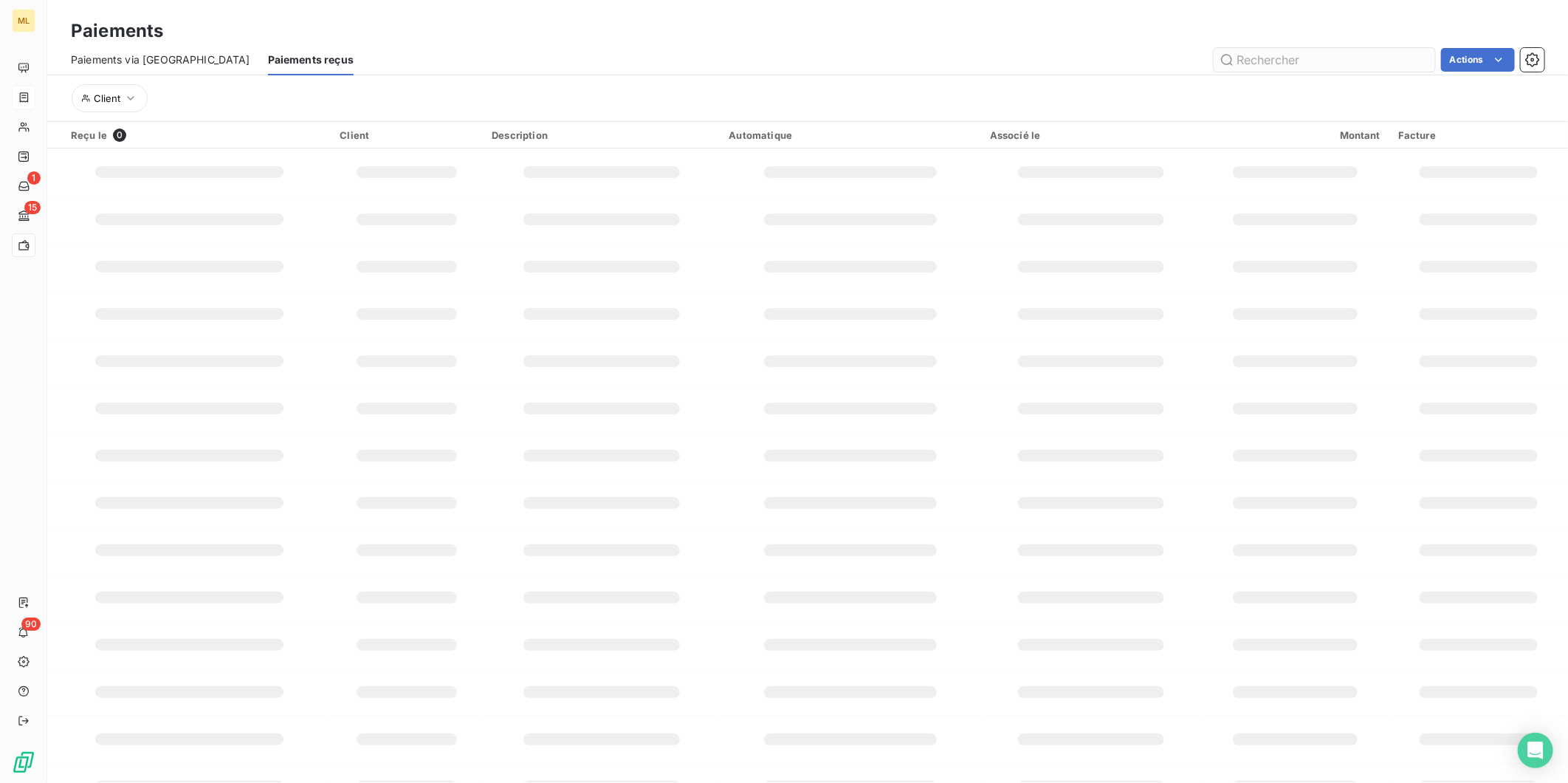
click at [1292, 62] on input "text" at bounding box center [1324, 60] width 222 height 24
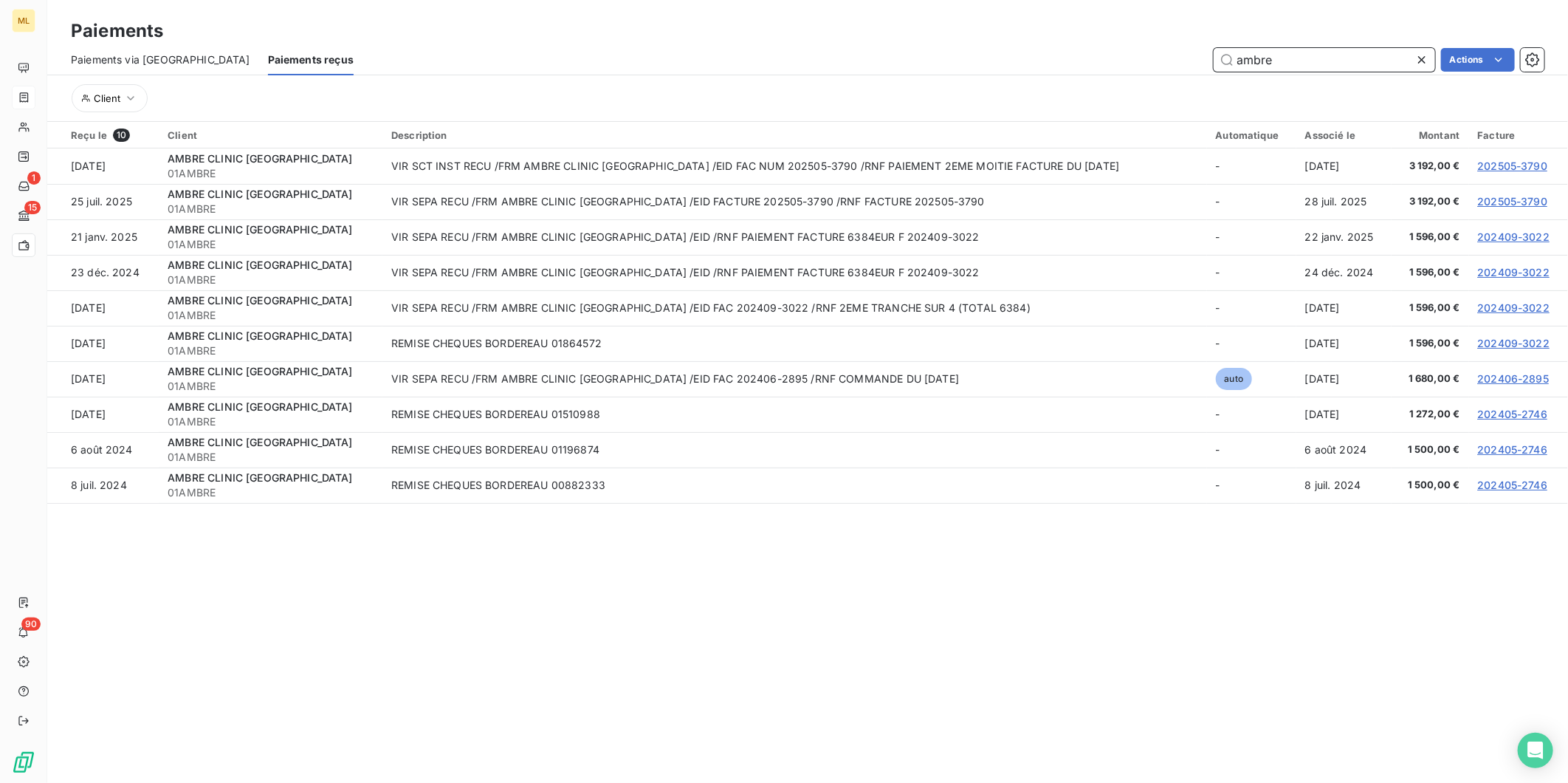
drag, startPoint x: 1292, startPoint y: 56, endPoint x: 1157, endPoint y: 62, distance: 135.1
click at [1159, 62] on div "ambre Actions" at bounding box center [958, 60] width 1173 height 24
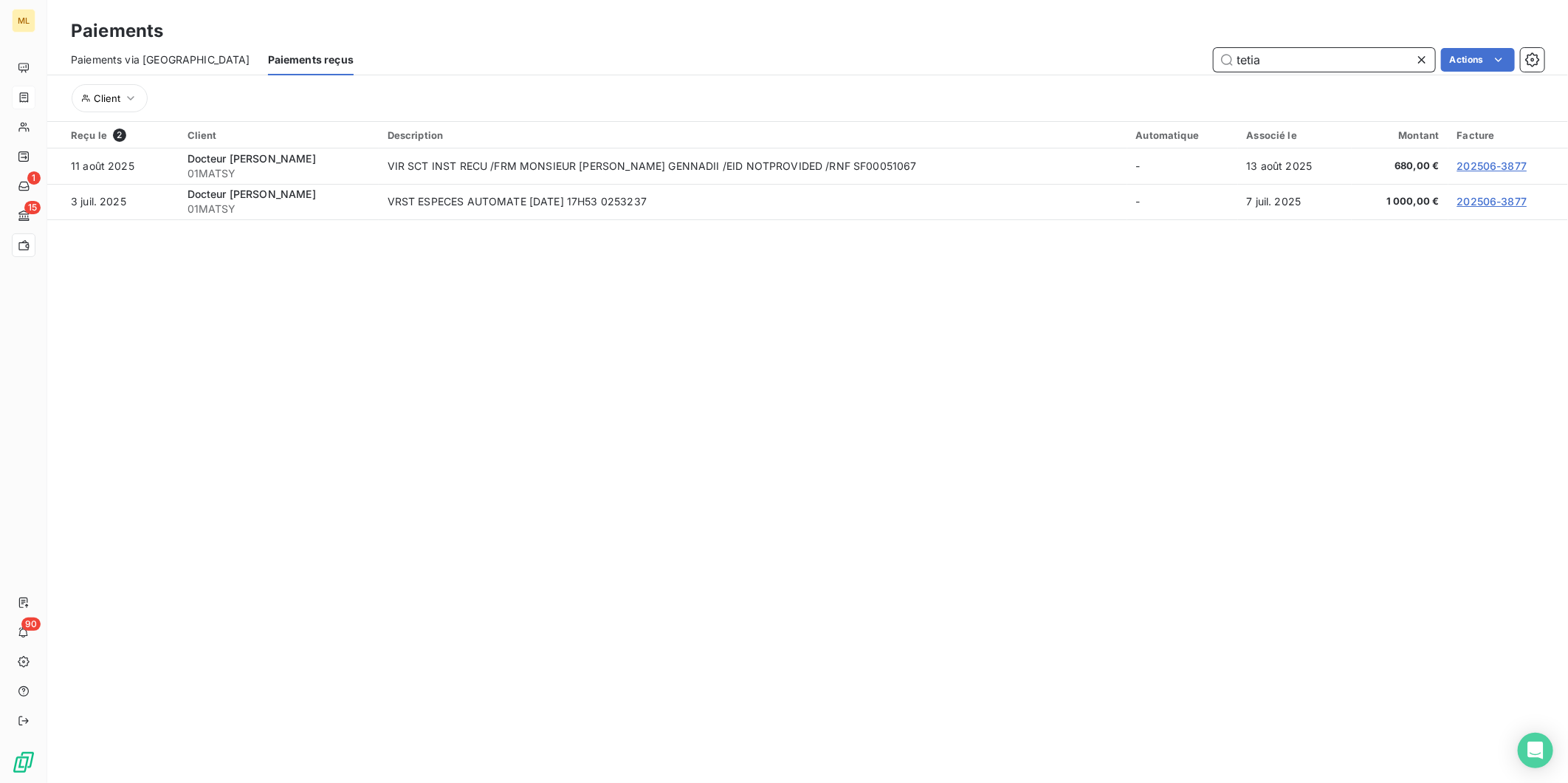
type input "tetia"
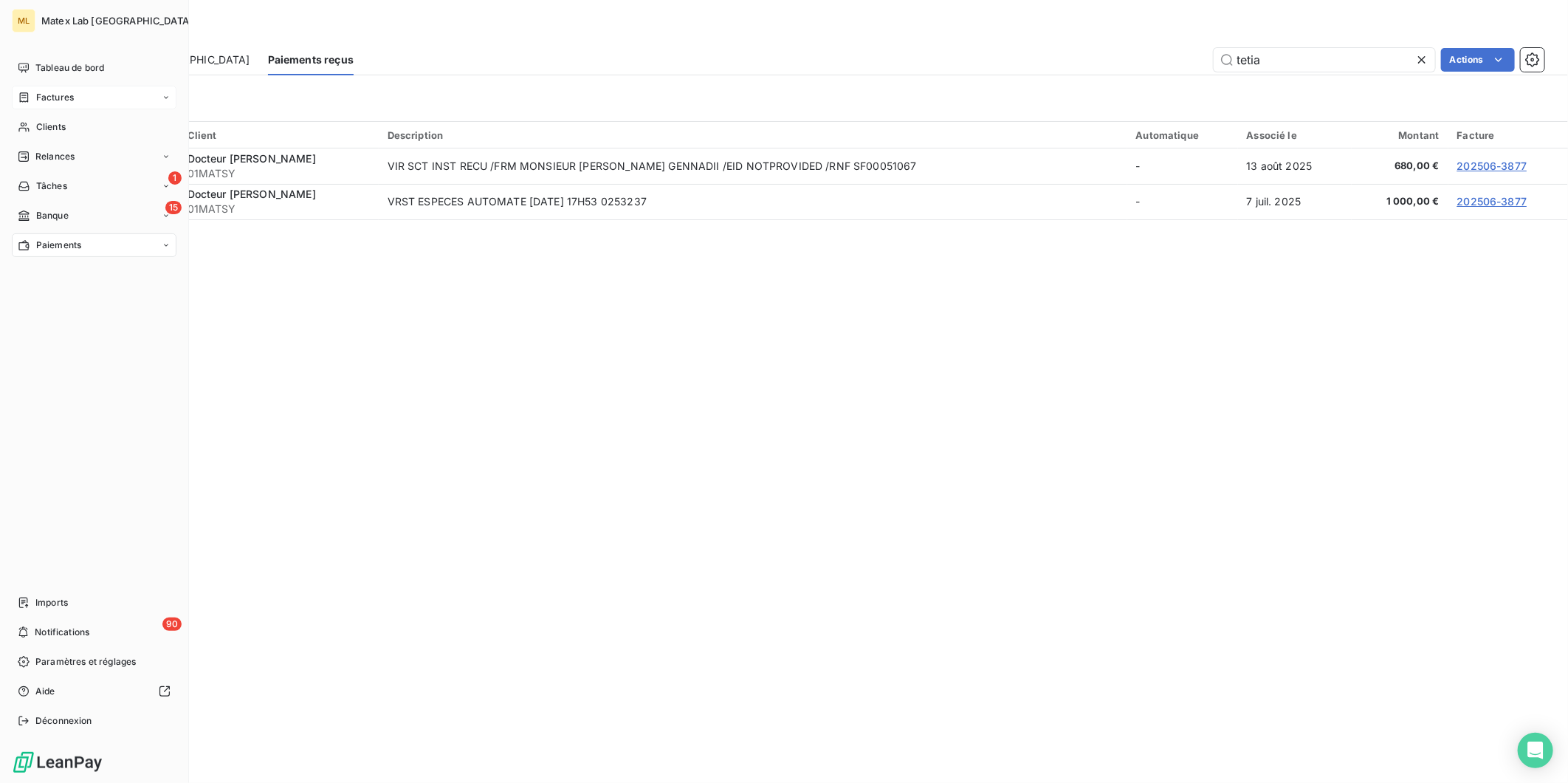
click at [43, 97] on span "Factures" at bounding box center [55, 97] width 38 height 13
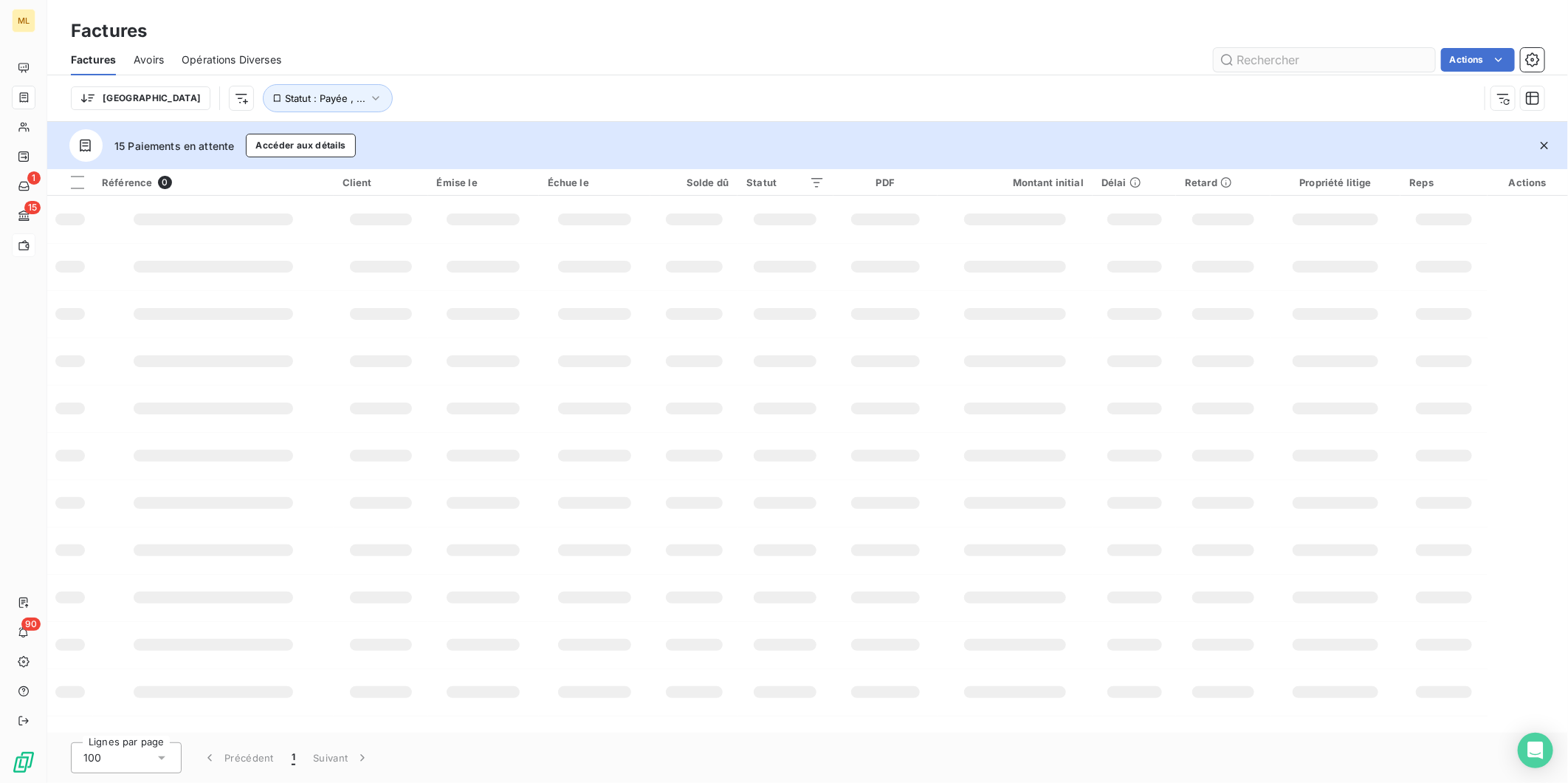
click at [1310, 64] on input "text" at bounding box center [1324, 60] width 222 height 24
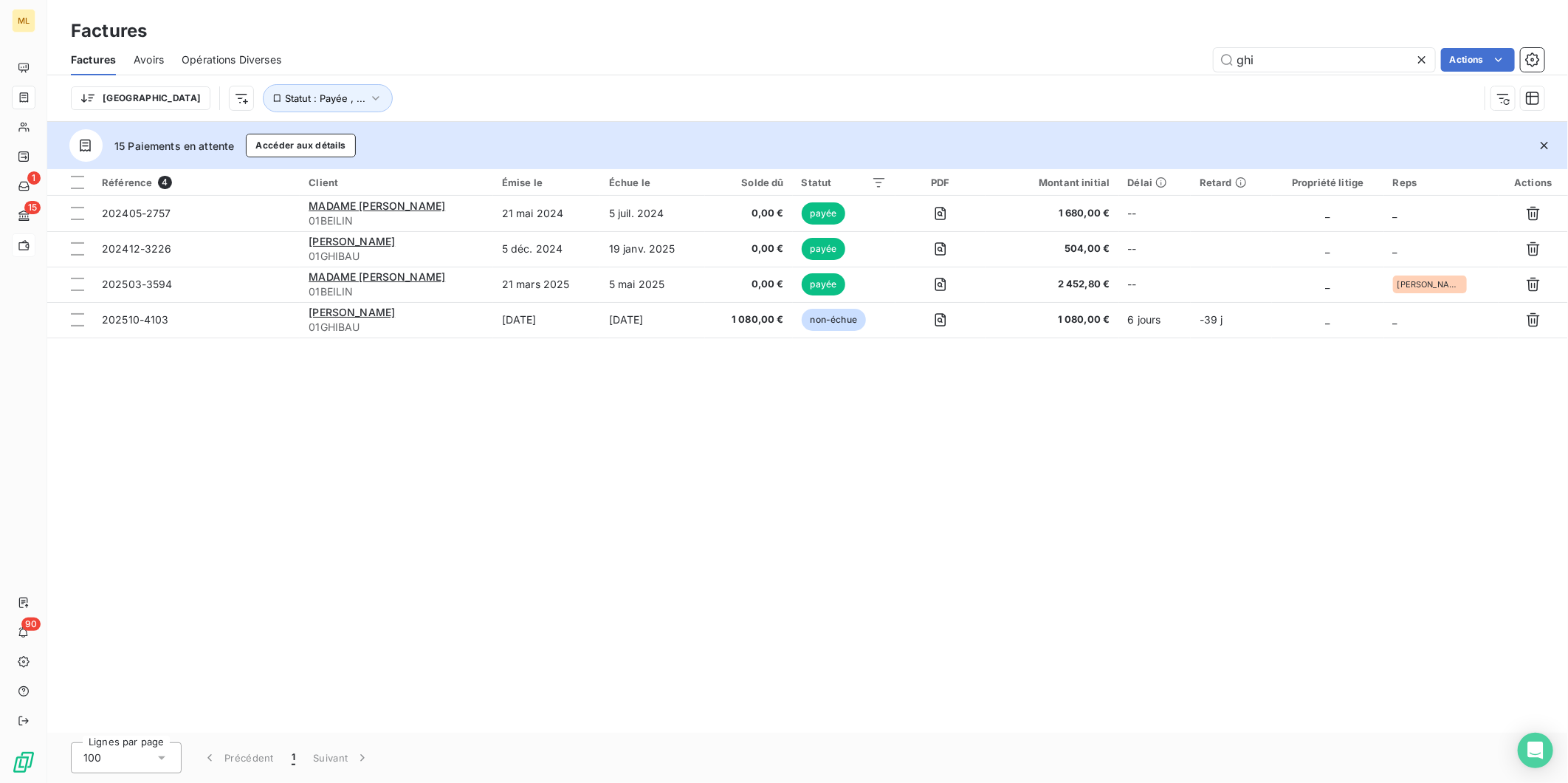
drag, startPoint x: 1269, startPoint y: 60, endPoint x: 1186, endPoint y: 59, distance: 83.0
click at [1186, 59] on div "ghi Actions" at bounding box center [922, 60] width 1246 height 24
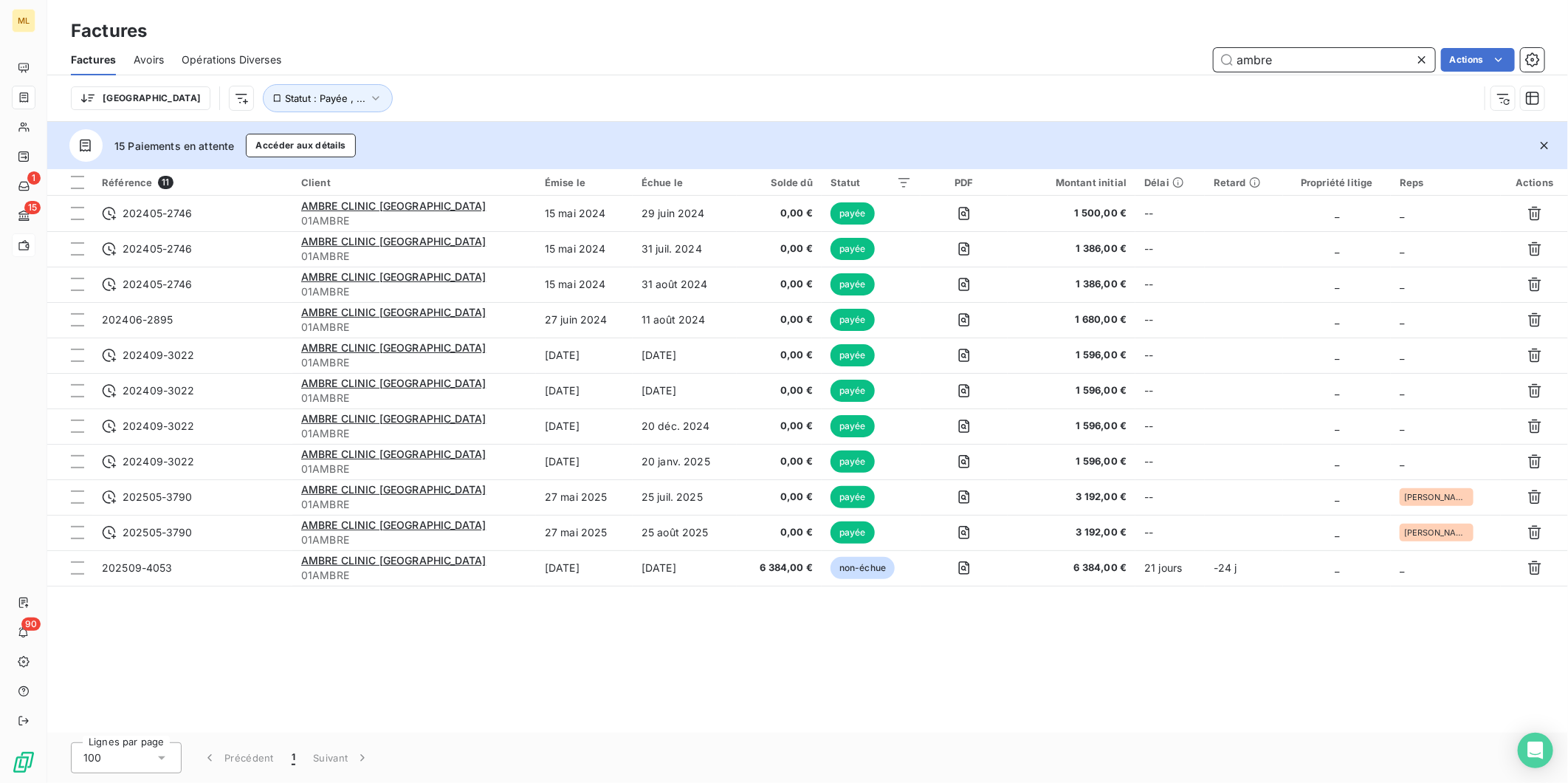
drag, startPoint x: 1301, startPoint y: 61, endPoint x: 1184, endPoint y: 69, distance: 117.3
click at [1184, 69] on div "ambre Actions" at bounding box center [922, 60] width 1246 height 24
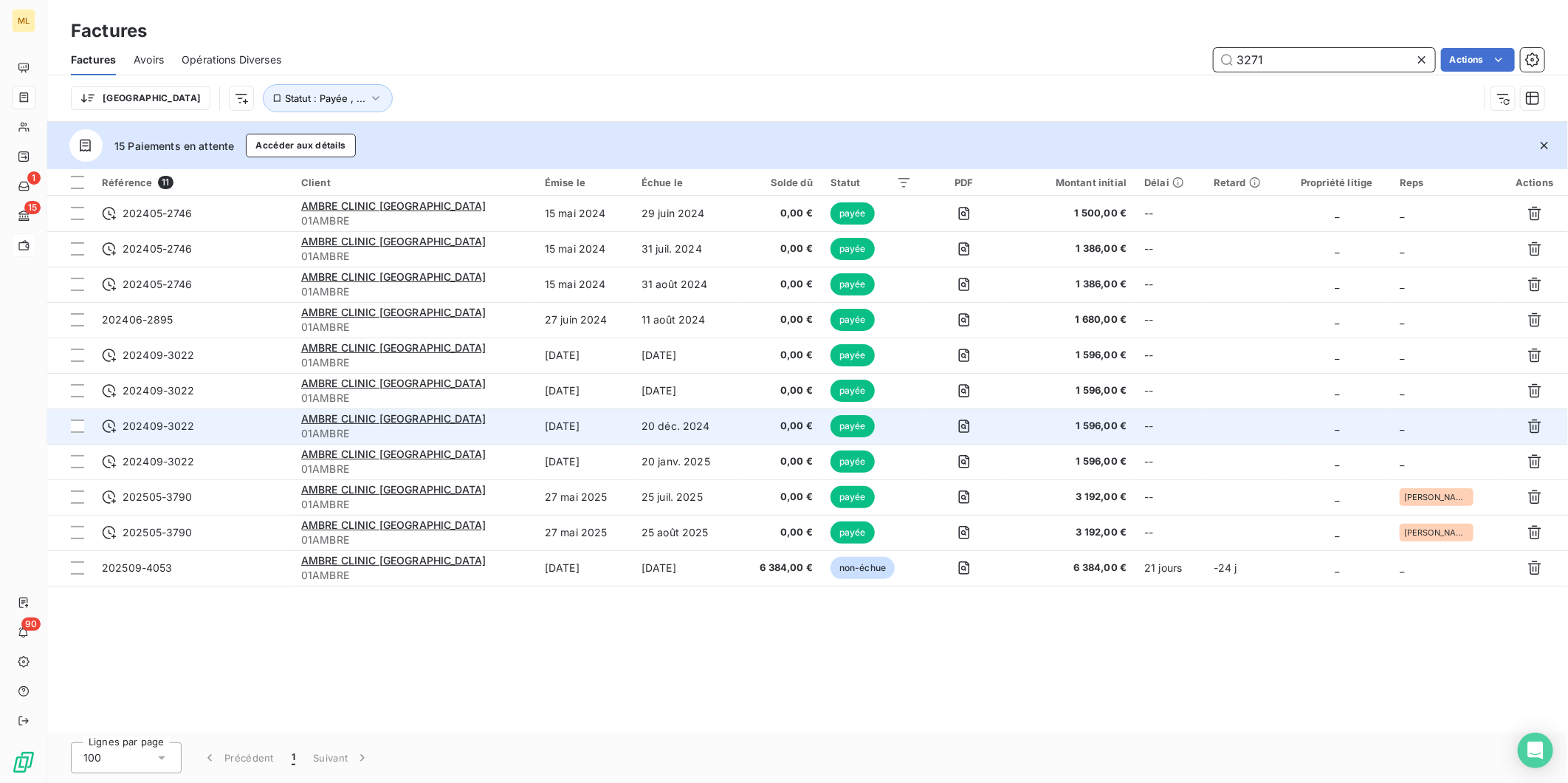
type input "3271"
